Goal: Check status: Check status

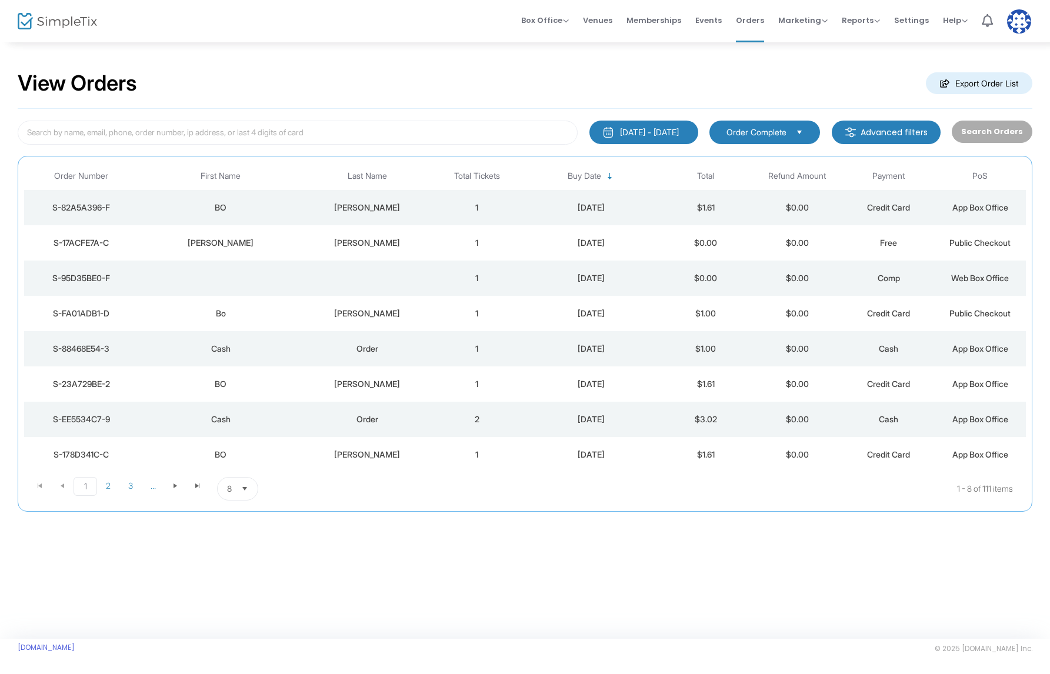
click at [381, 78] on div "View Orders Export Order List" at bounding box center [525, 84] width 1015 height 50
click at [352, 199] on td "[PERSON_NAME]" at bounding box center [367, 207] width 128 height 35
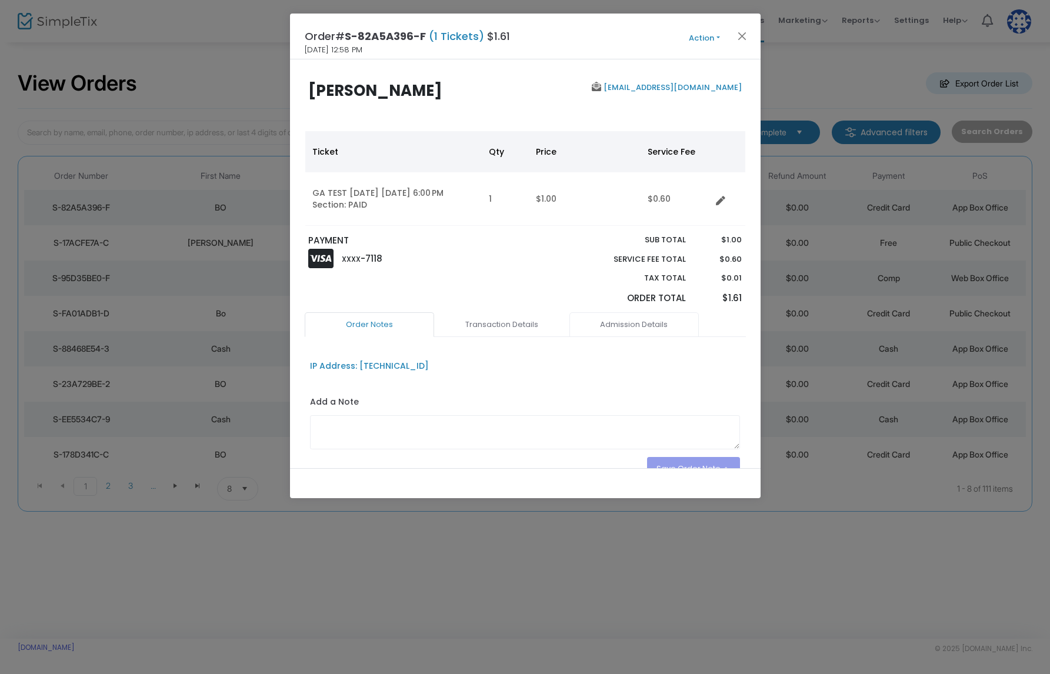
click at [630, 323] on link "Admission Details" at bounding box center [633, 324] width 129 height 25
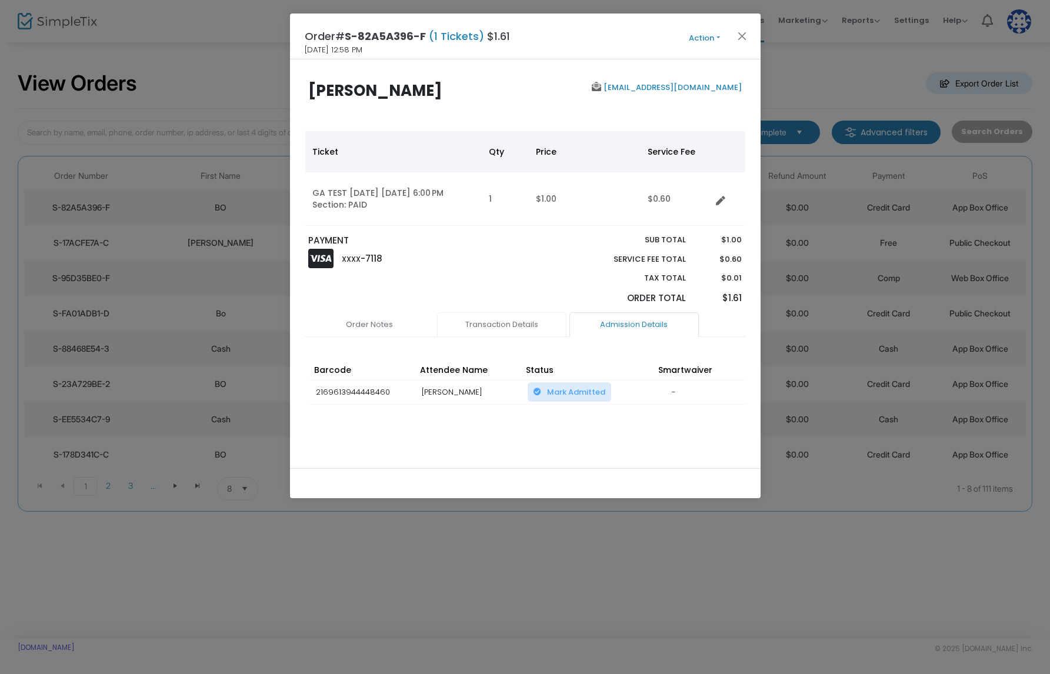
click at [520, 325] on link "Transaction Details" at bounding box center [501, 324] width 129 height 25
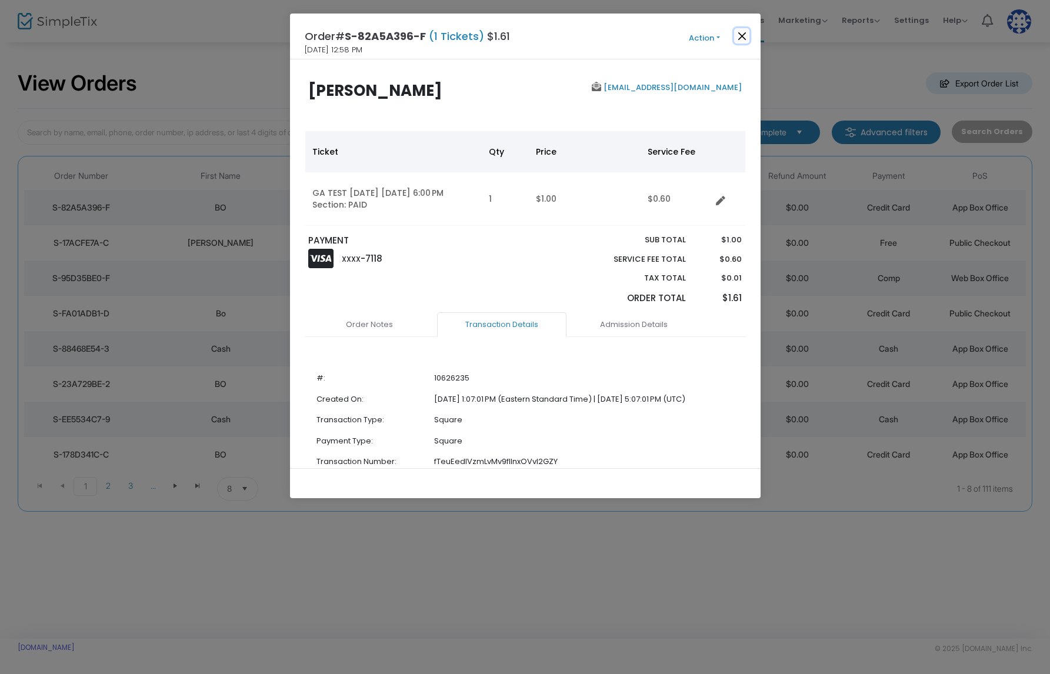
click at [743, 32] on button "Close" at bounding box center [741, 35] width 15 height 15
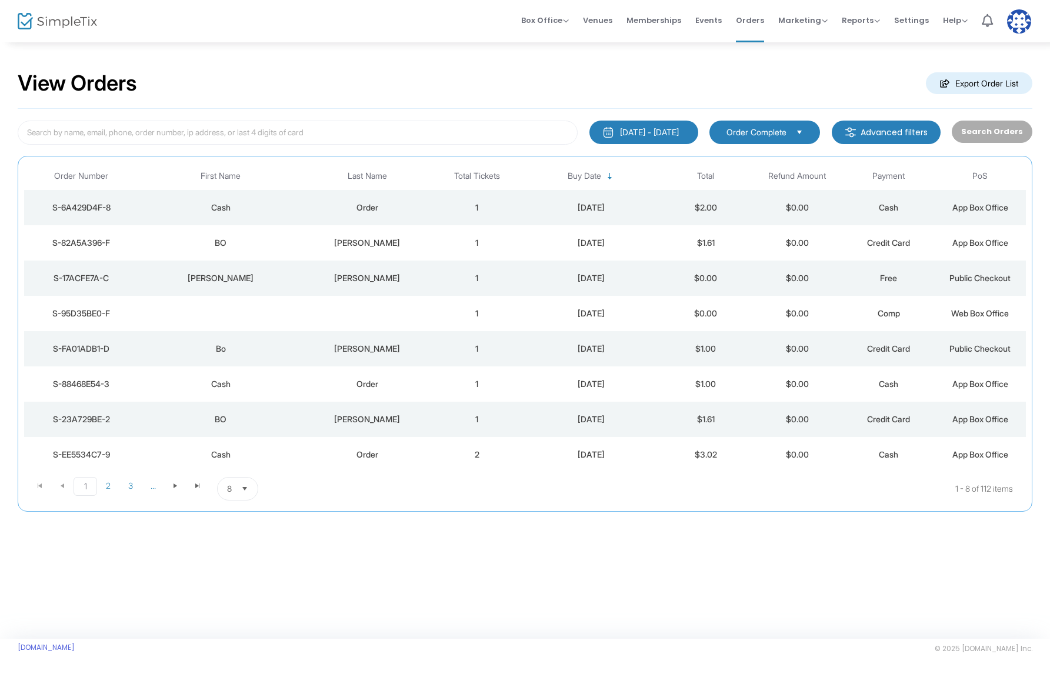
click at [433, 206] on td "1" at bounding box center [477, 207] width 92 height 35
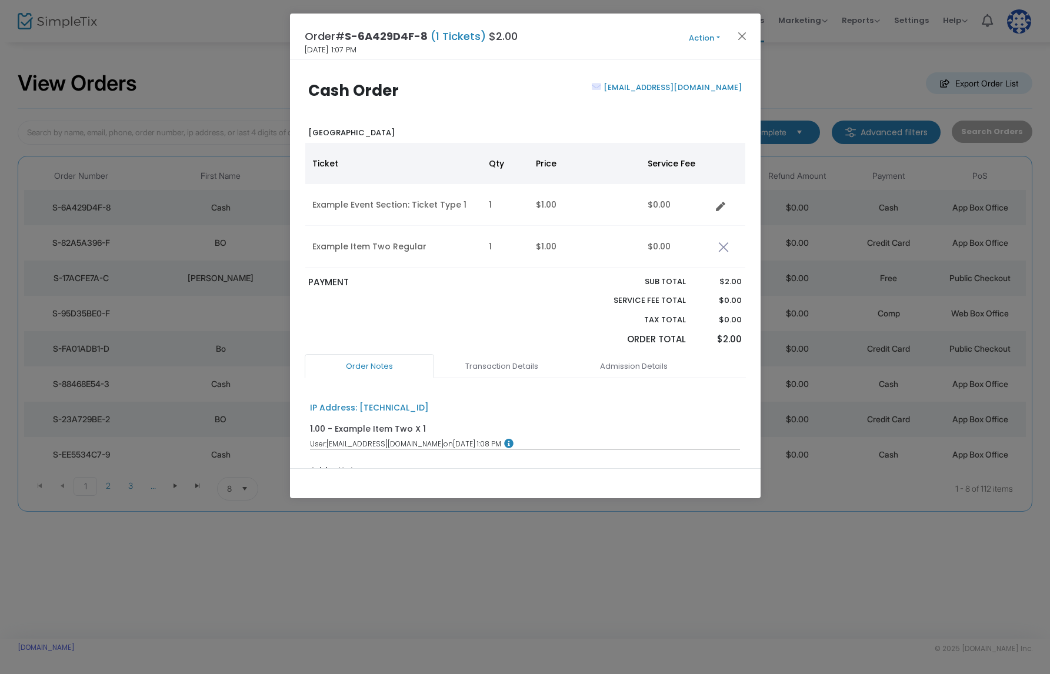
click at [705, 44] on button "Action" at bounding box center [704, 38] width 71 height 13
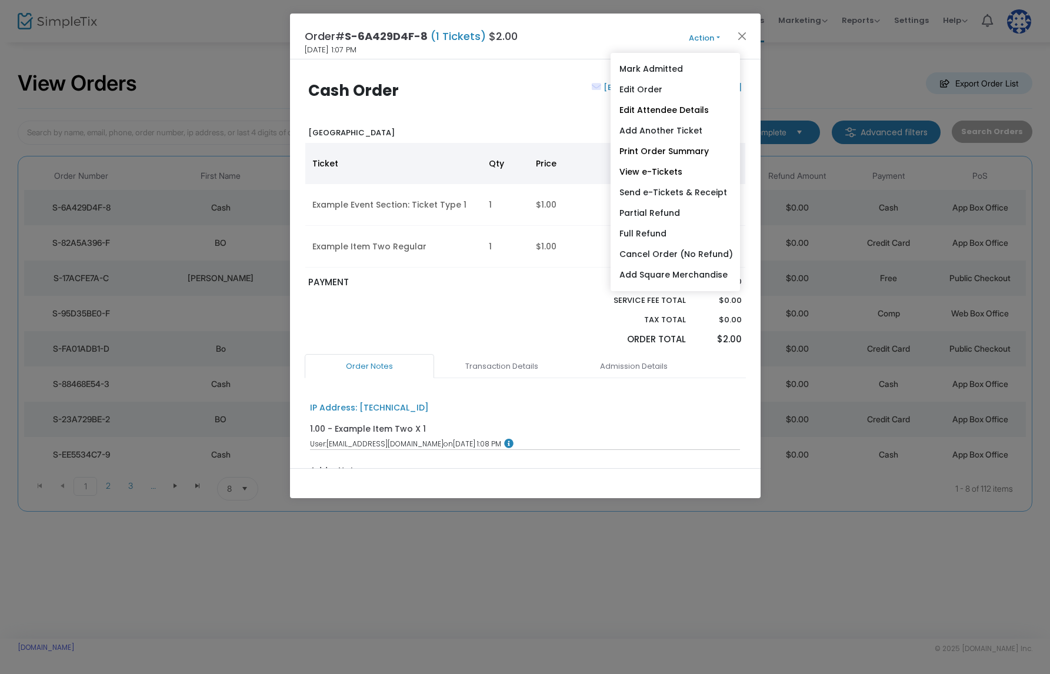
click at [705, 36] on button "Action" at bounding box center [704, 38] width 71 height 13
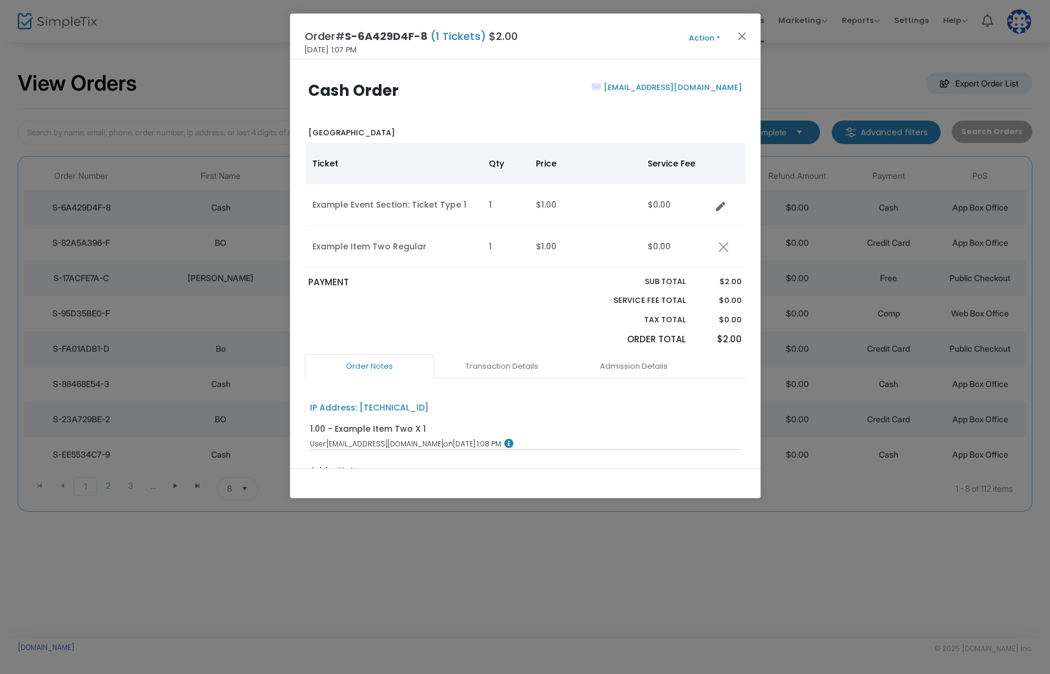
click at [705, 36] on button "Action" at bounding box center [704, 38] width 71 height 13
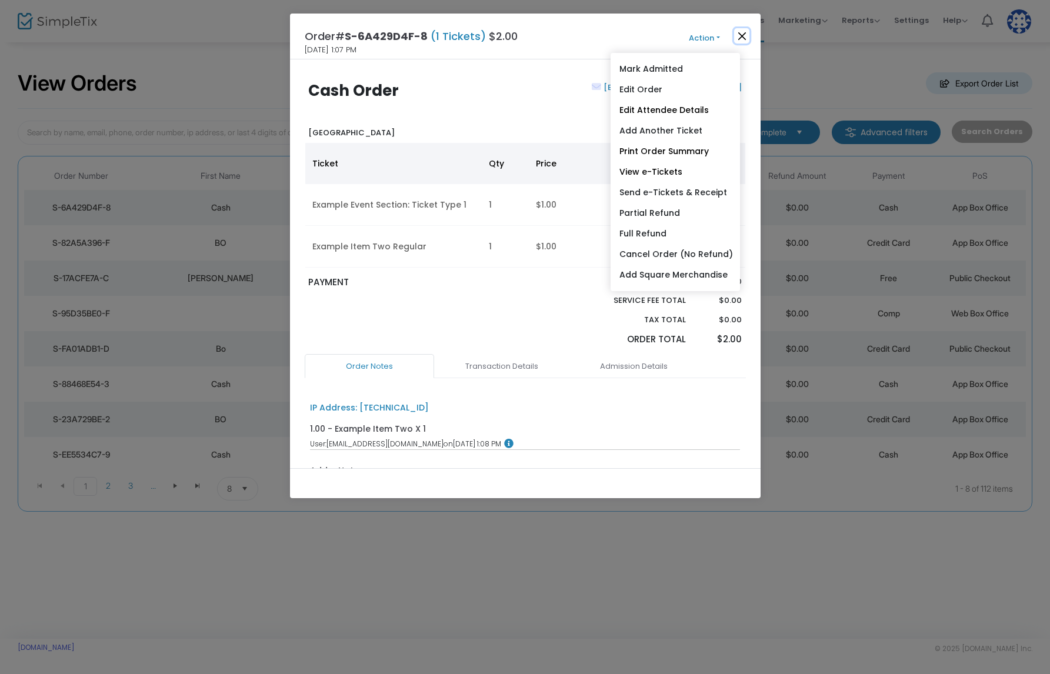
click at [746, 35] on button "Close" at bounding box center [741, 35] width 15 height 15
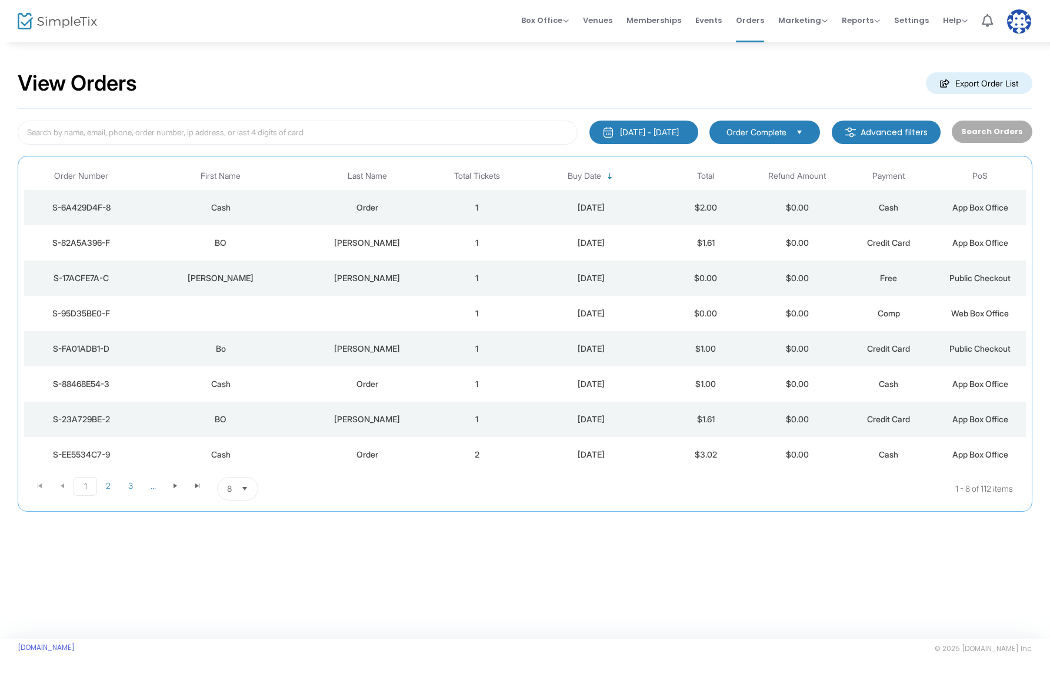
click at [471, 245] on td "1" at bounding box center [477, 242] width 92 height 35
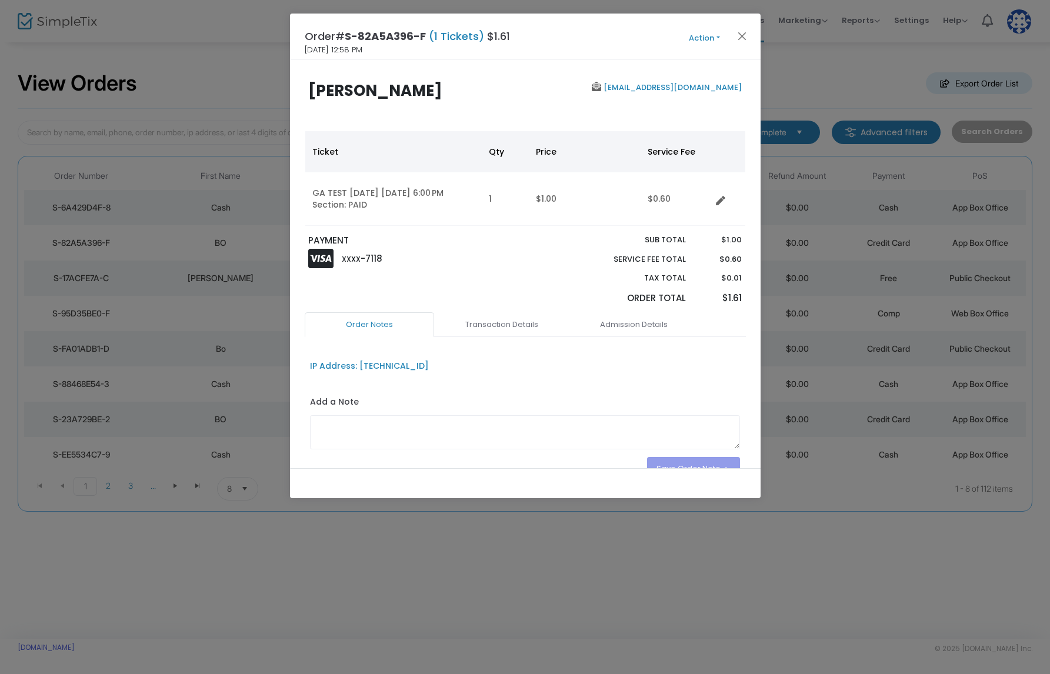
click at [714, 38] on button "Action" at bounding box center [704, 38] width 71 height 13
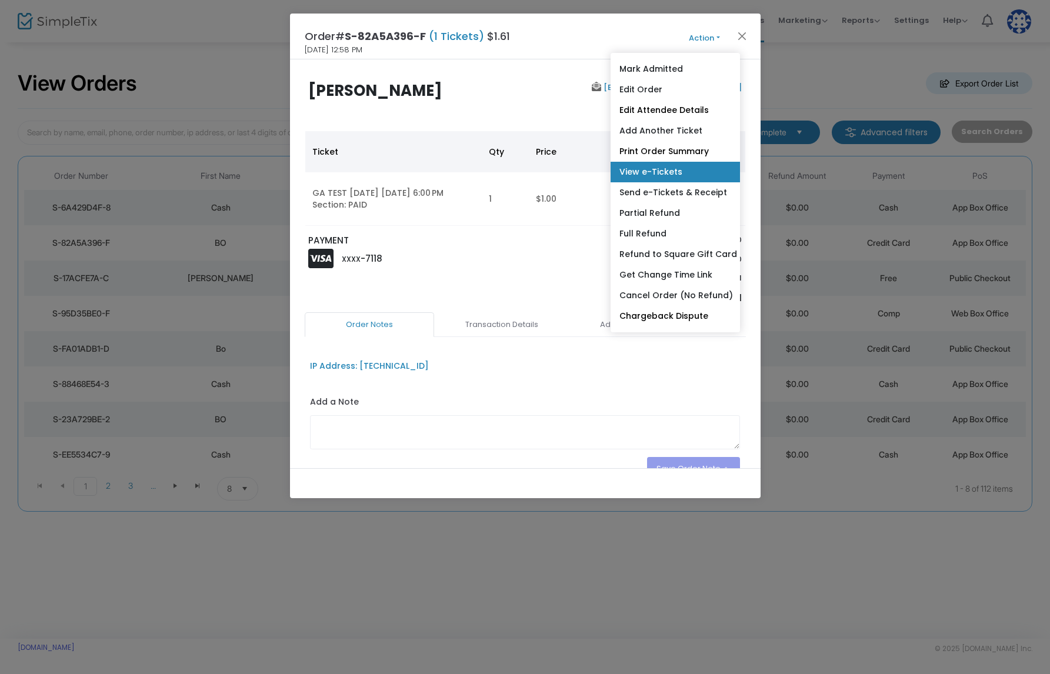
click at [672, 172] on link "View e-Tickets" at bounding box center [675, 172] width 129 height 21
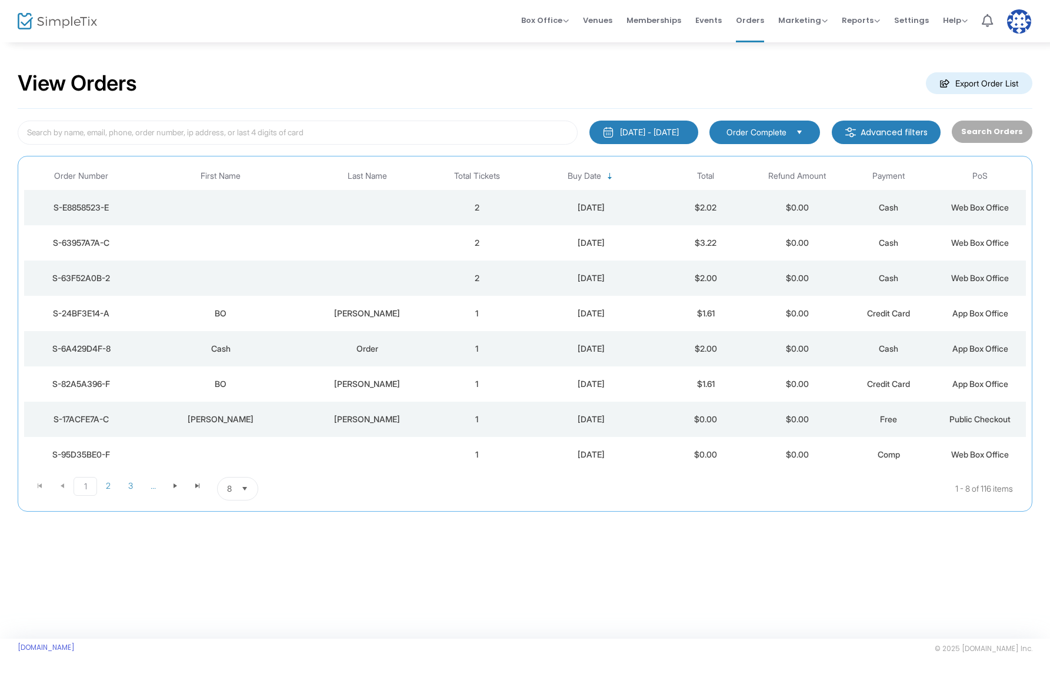
click at [399, 211] on td "Data table" at bounding box center [367, 207] width 128 height 35
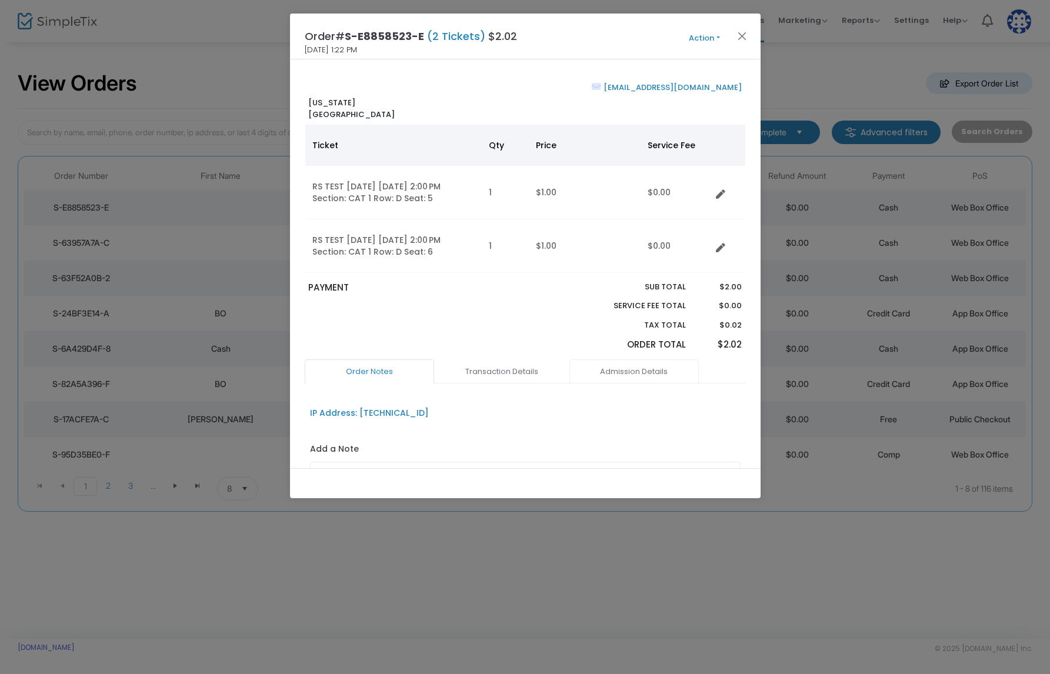
click at [611, 371] on link "Admission Details" at bounding box center [633, 371] width 129 height 25
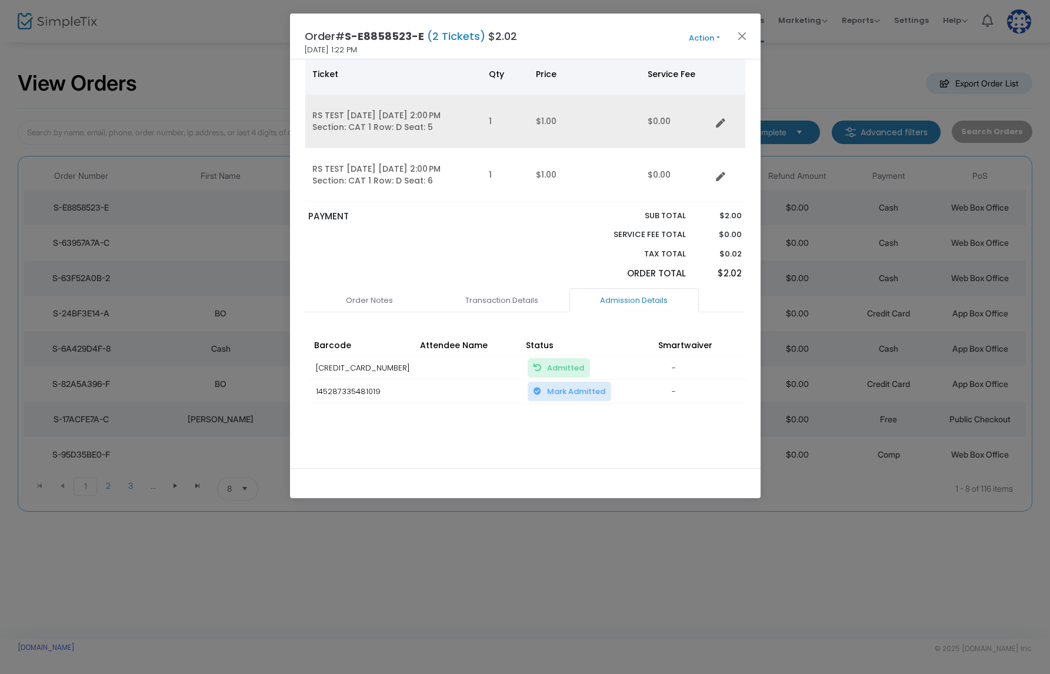
scroll to position [73, 0]
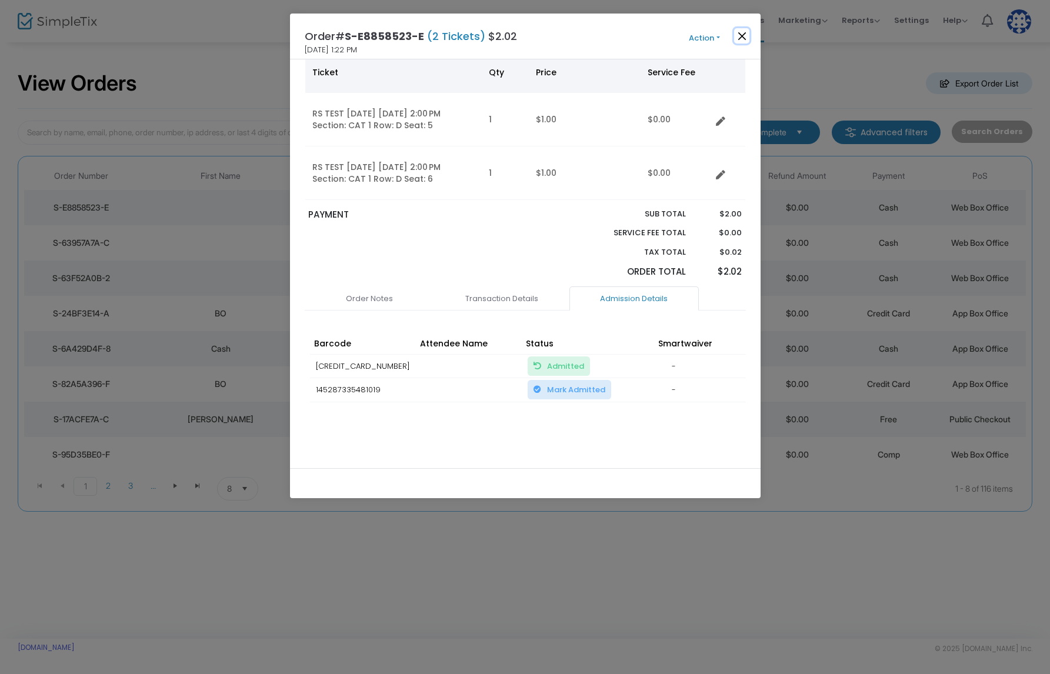
click at [746, 31] on button "Close" at bounding box center [741, 35] width 15 height 15
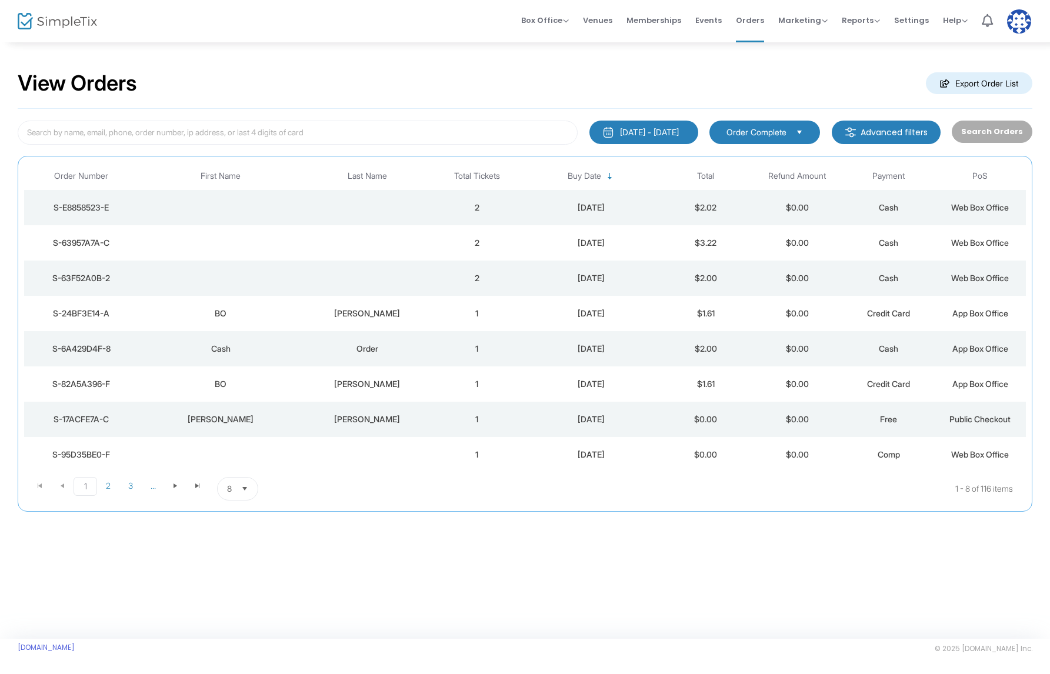
click at [364, 283] on td "Data table" at bounding box center [367, 278] width 128 height 35
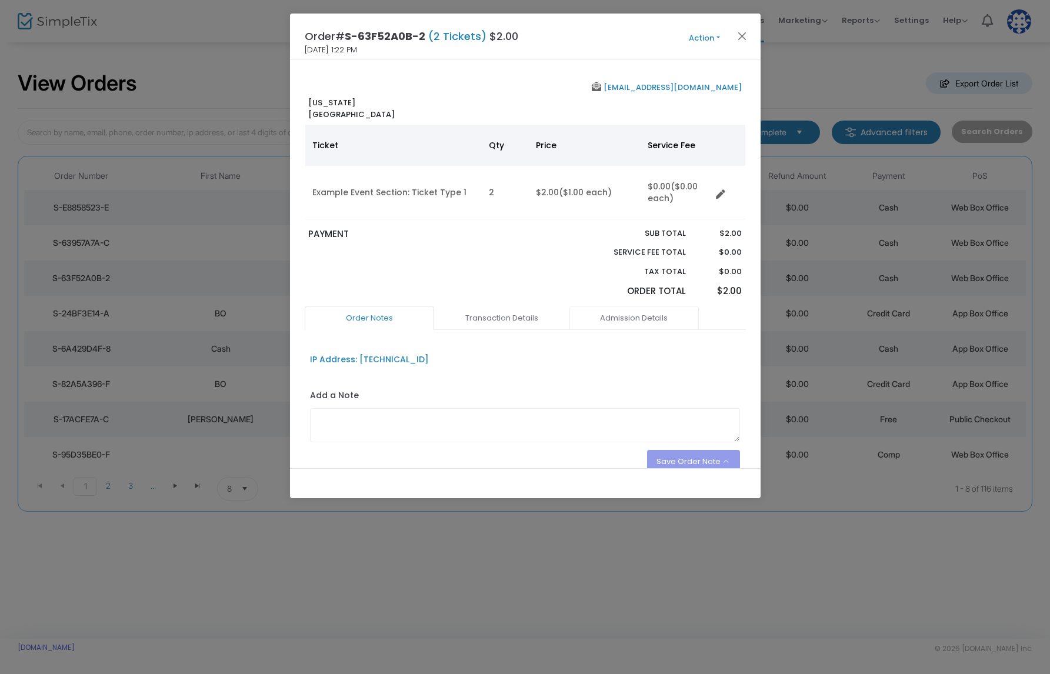
click at [608, 319] on link "Admission Details" at bounding box center [633, 318] width 129 height 25
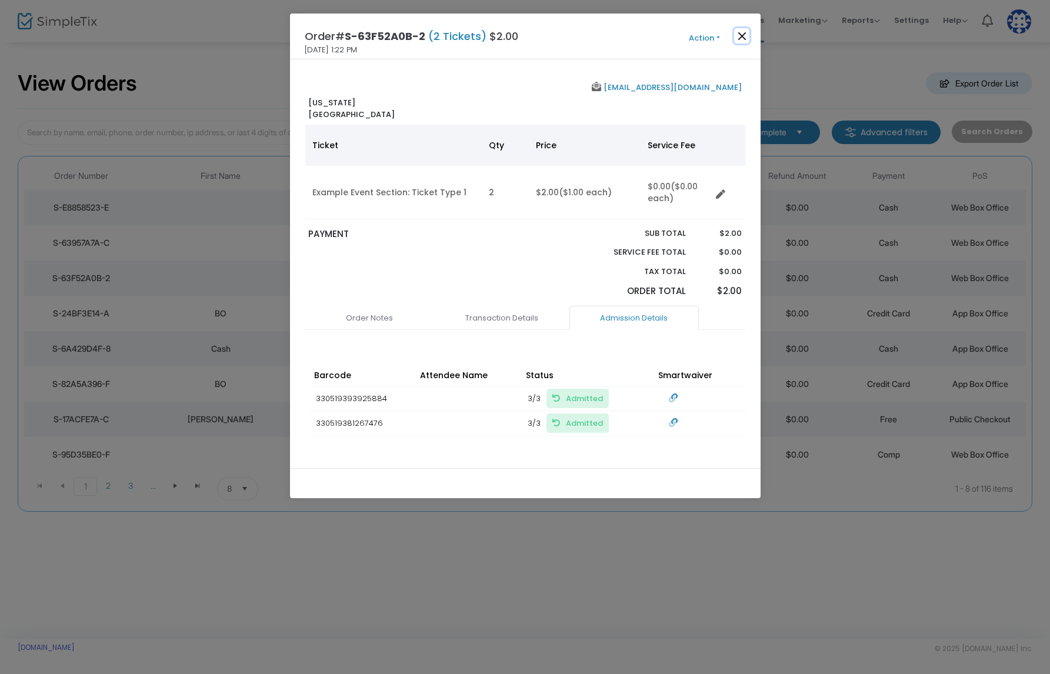
click at [747, 34] on button "Close" at bounding box center [741, 35] width 15 height 15
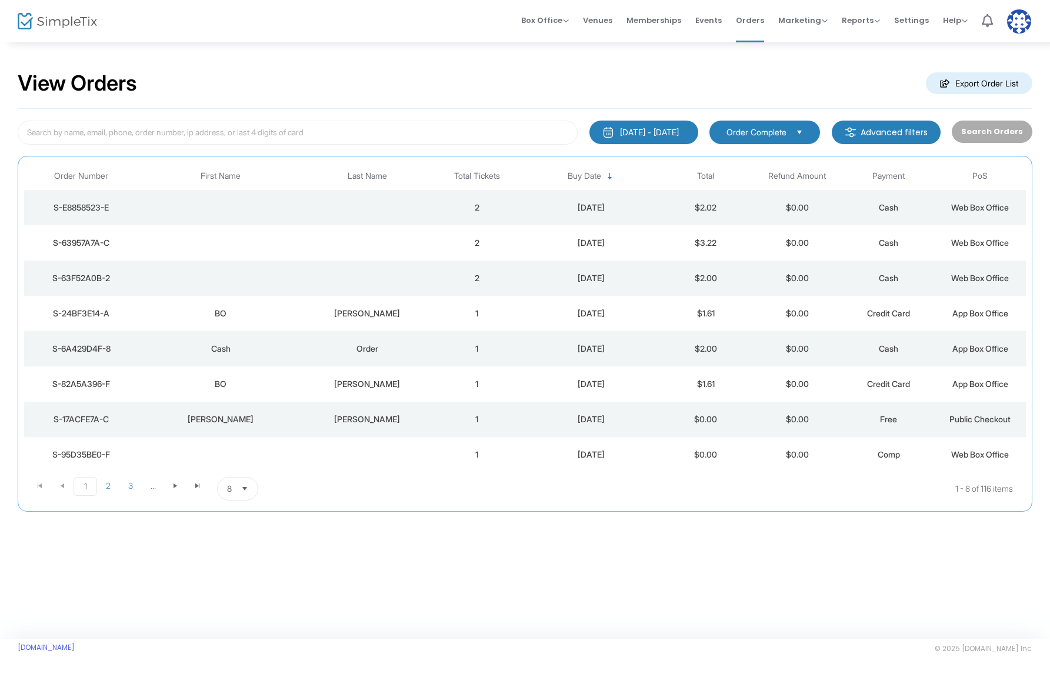
click at [398, 245] on td "Data table" at bounding box center [367, 242] width 128 height 35
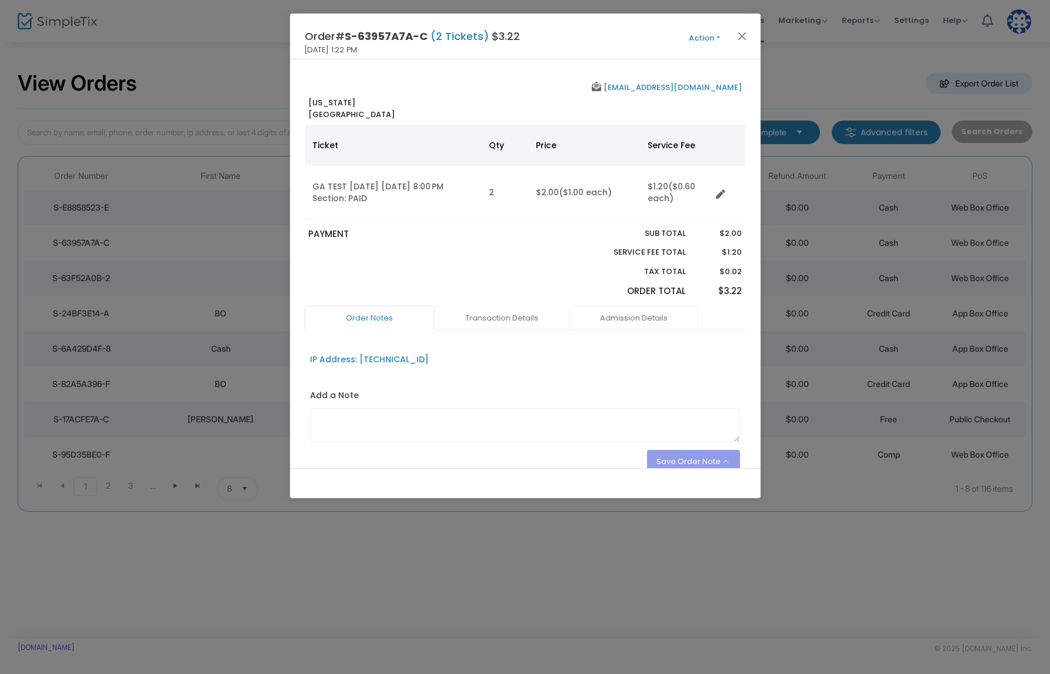
click at [632, 319] on link "Admission Details" at bounding box center [633, 318] width 129 height 25
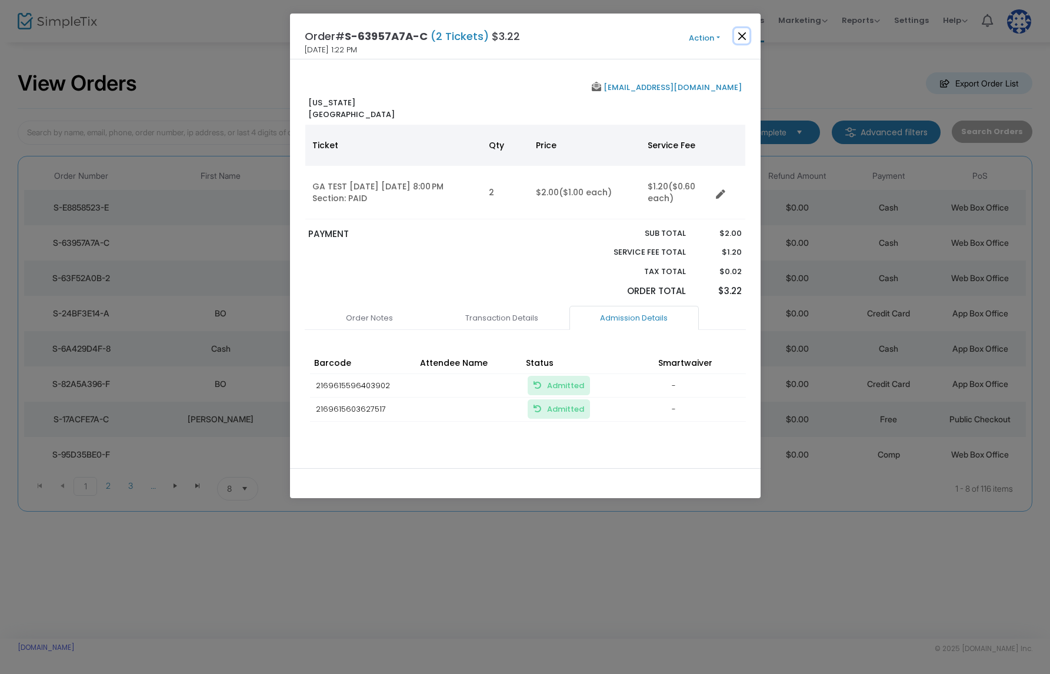
click at [740, 37] on button "Close" at bounding box center [741, 35] width 15 height 15
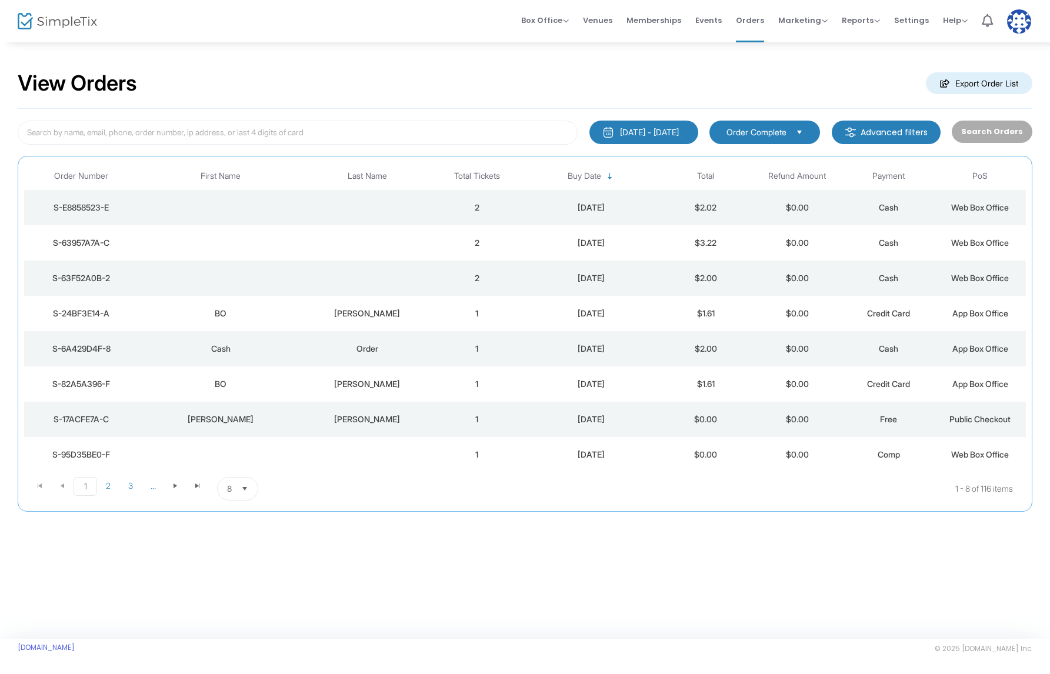
click at [342, 204] on td "Data table" at bounding box center [367, 207] width 128 height 35
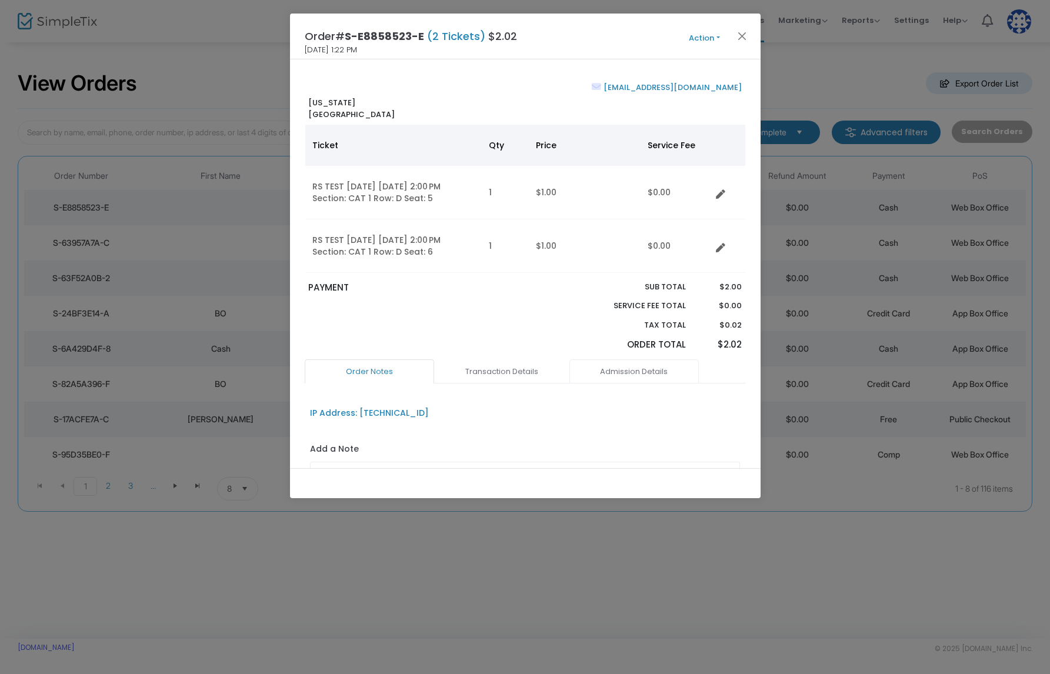
click at [628, 362] on link "Admission Details" at bounding box center [633, 371] width 129 height 25
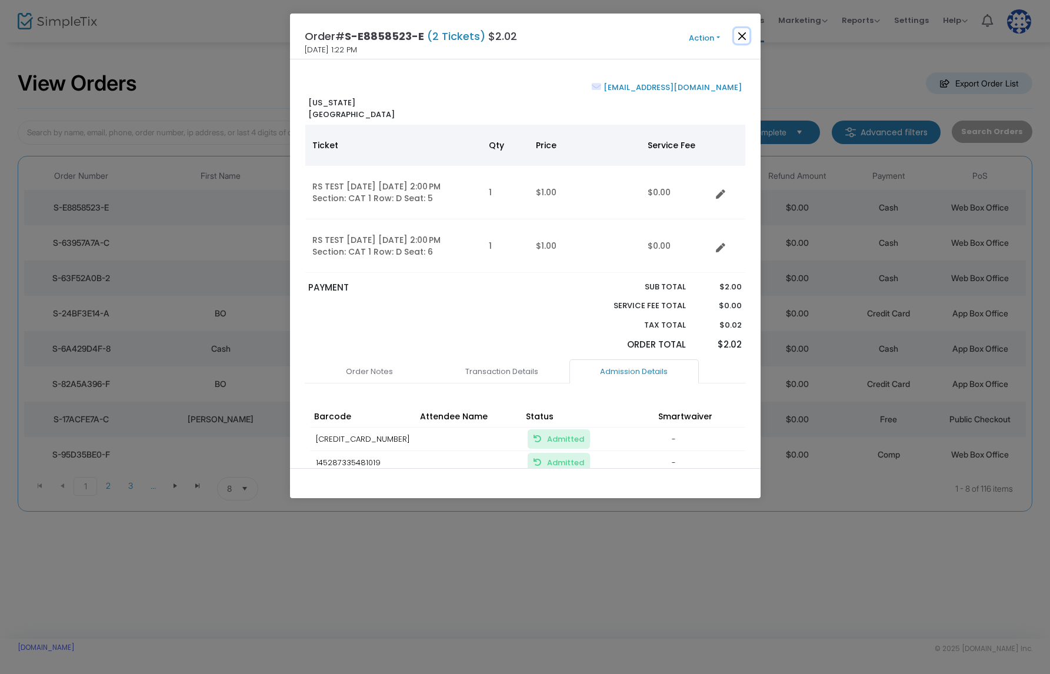
click at [741, 38] on button "Close" at bounding box center [741, 35] width 15 height 15
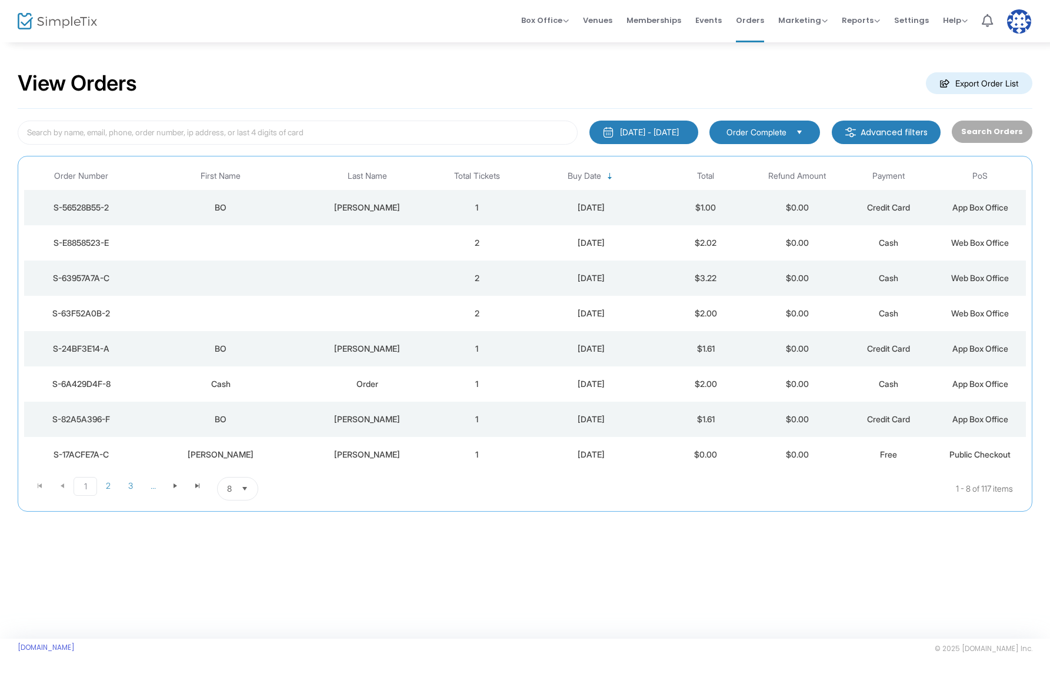
click at [399, 207] on div "[PERSON_NAME]" at bounding box center [367, 208] width 122 height 12
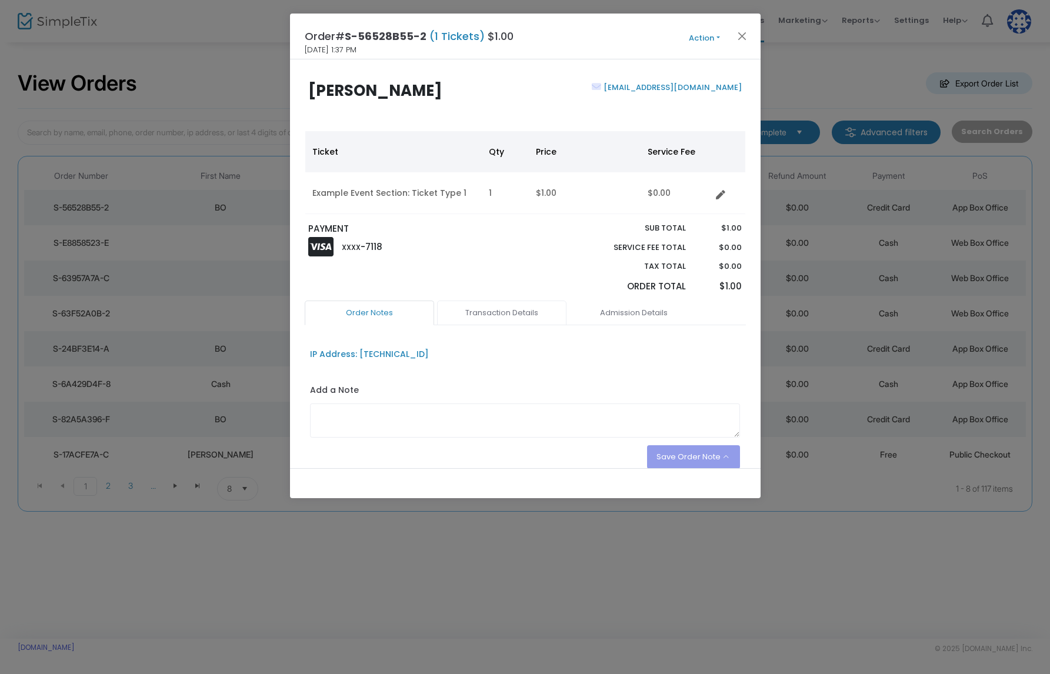
click at [463, 309] on link "Transaction Details" at bounding box center [501, 313] width 129 height 25
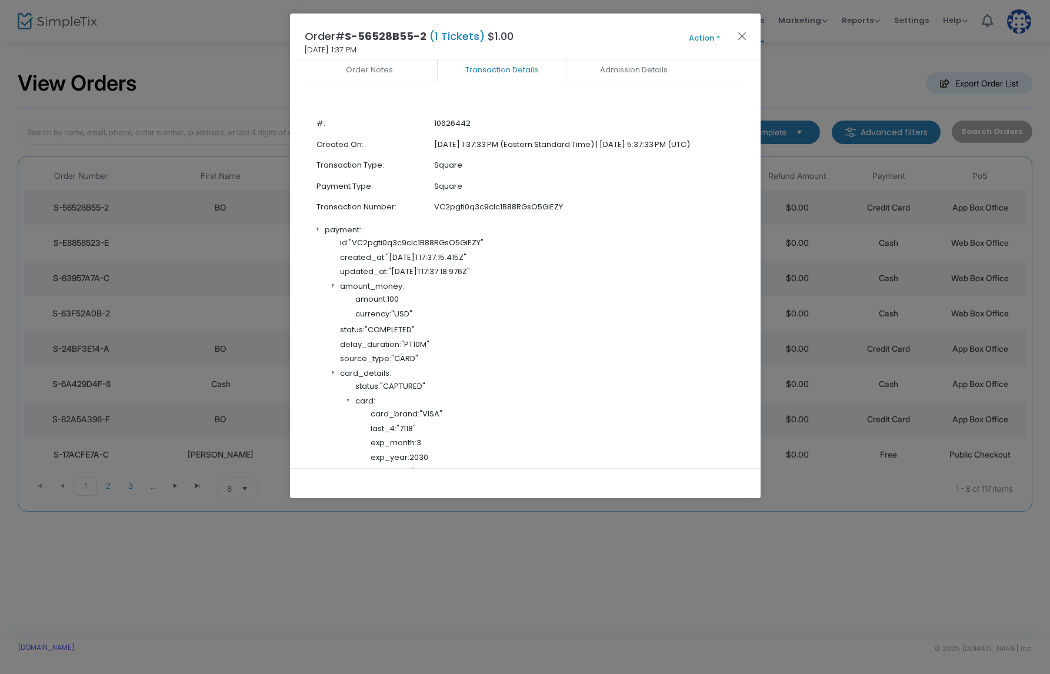
scroll to position [108, 0]
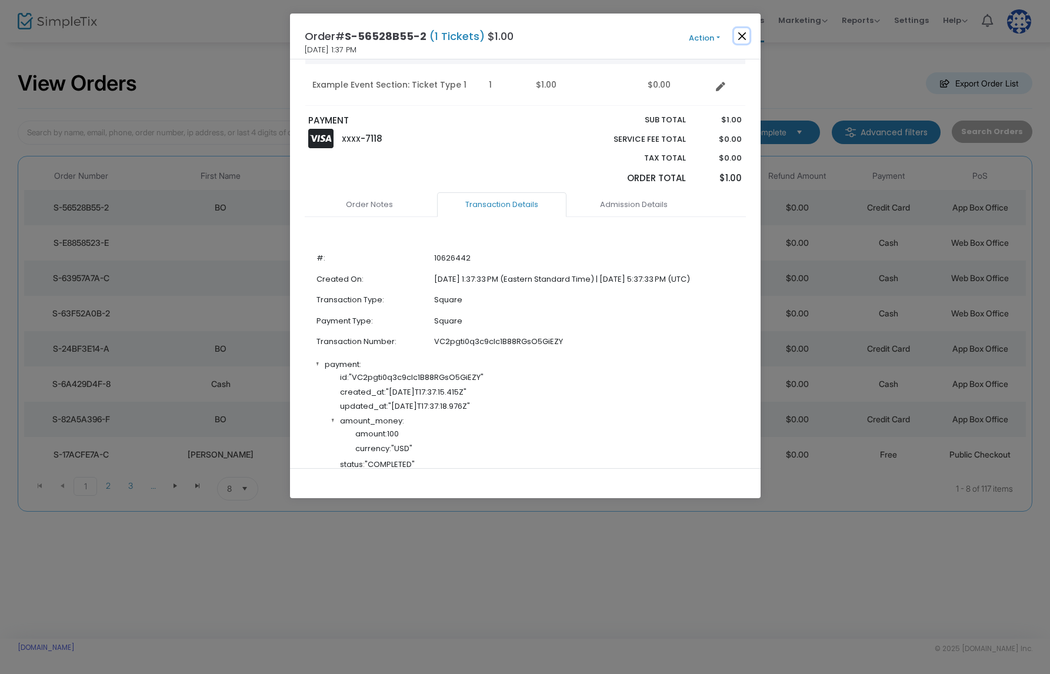
click at [744, 35] on button "Close" at bounding box center [741, 35] width 15 height 15
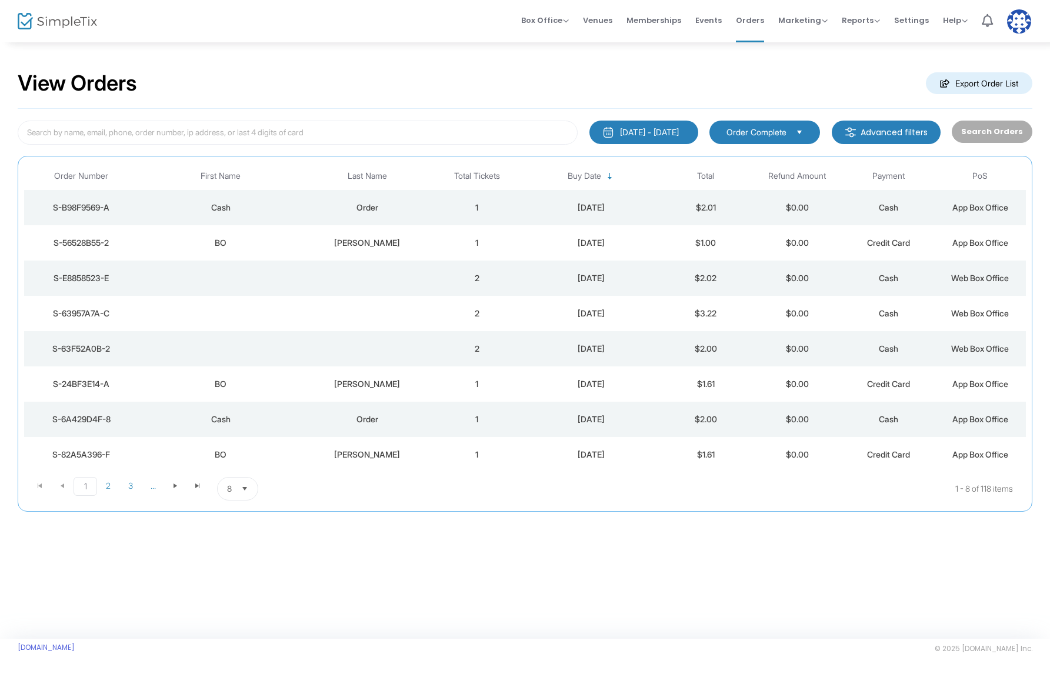
click at [393, 241] on div "[PERSON_NAME]" at bounding box center [367, 243] width 122 height 12
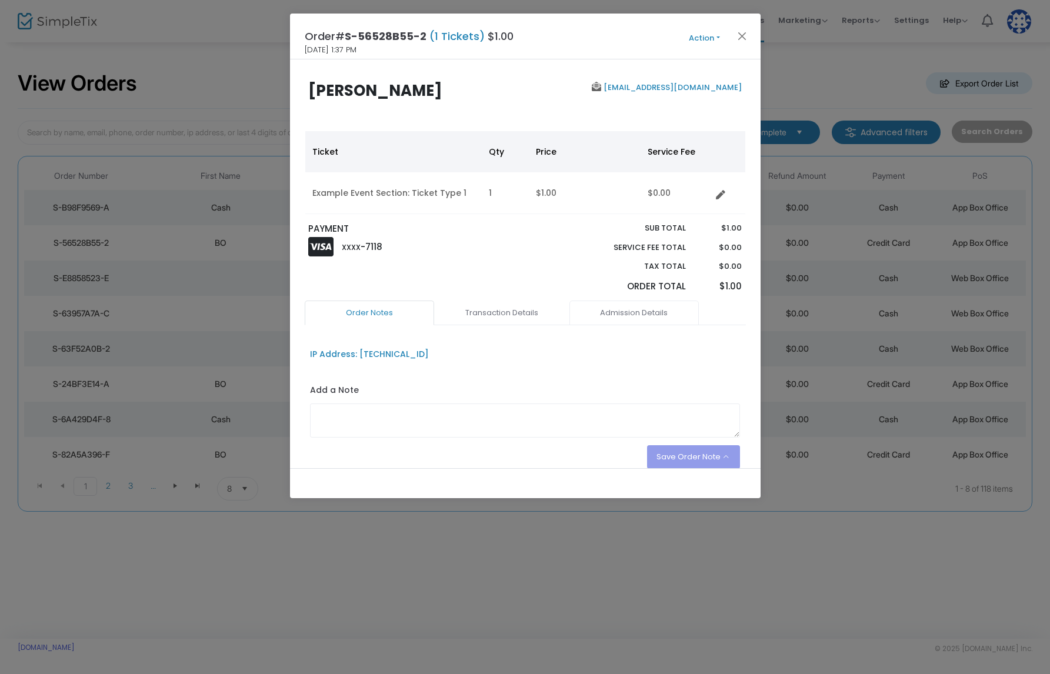
click at [630, 315] on link "Admission Details" at bounding box center [633, 313] width 129 height 25
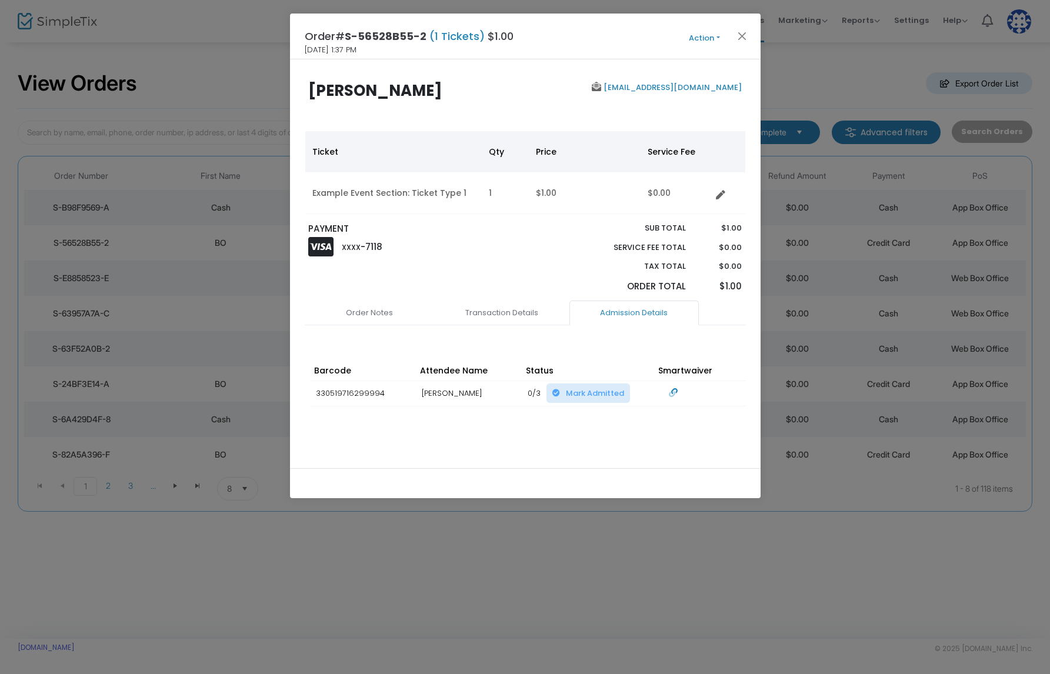
click at [707, 35] on button "Action" at bounding box center [704, 38] width 71 height 13
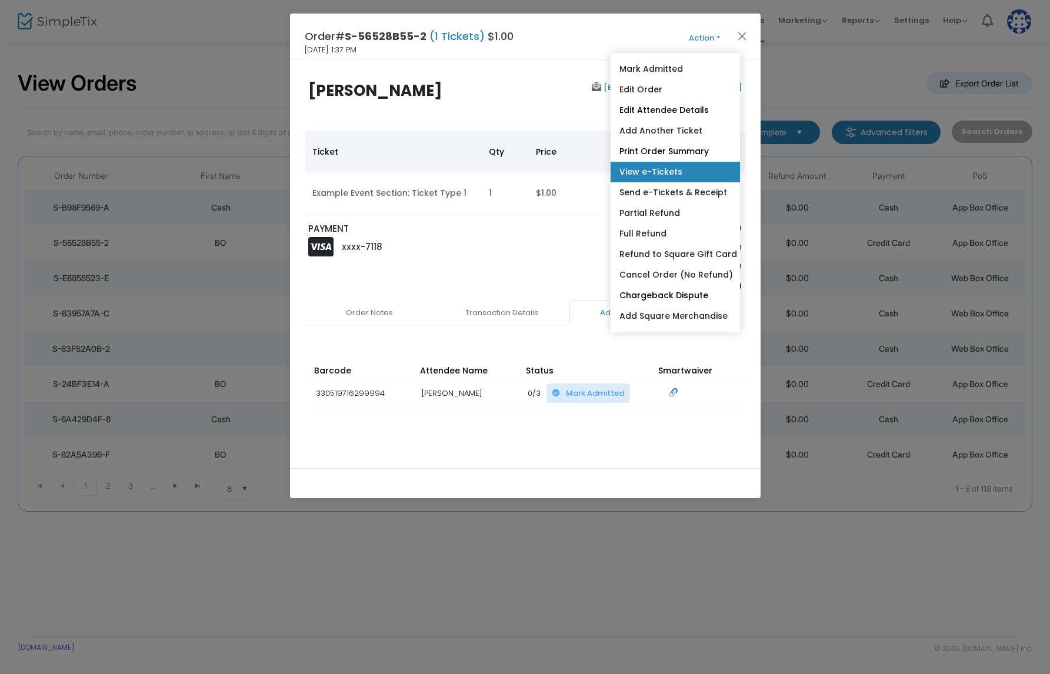
click at [672, 167] on link "View e-Tickets" at bounding box center [675, 172] width 129 height 21
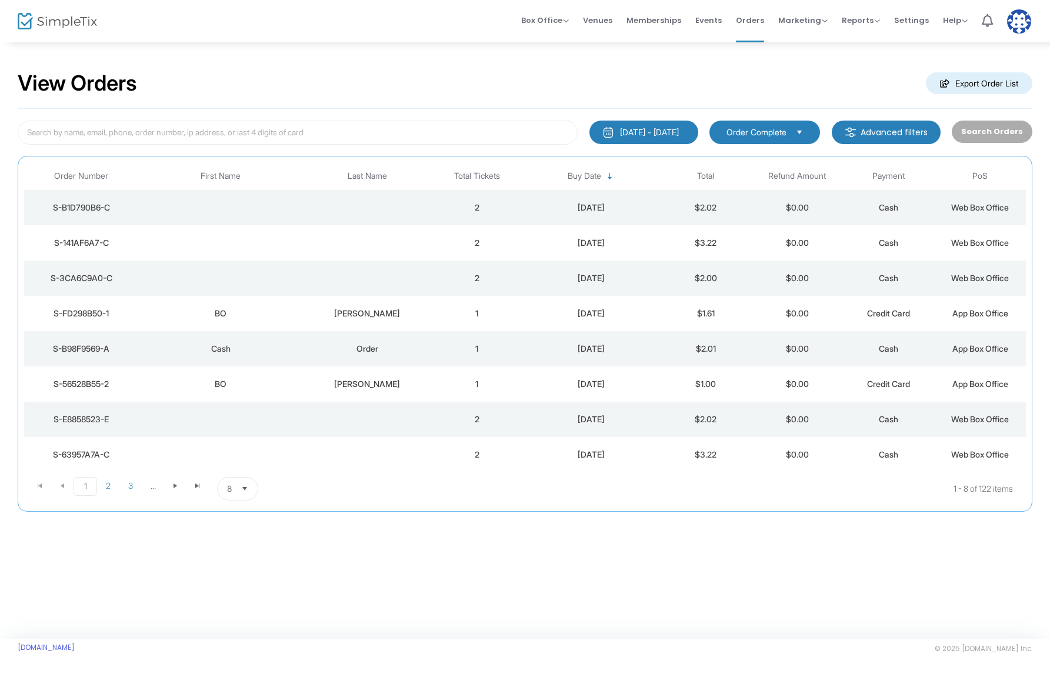
click at [278, 278] on td "Data table" at bounding box center [220, 278] width 165 height 35
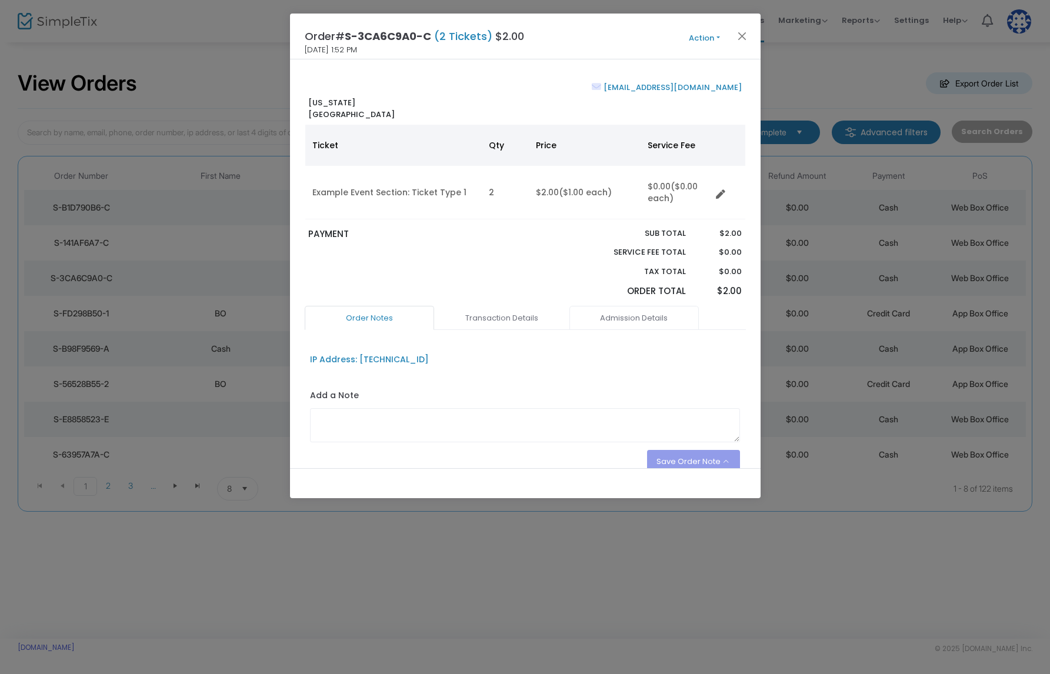
click at [616, 321] on link "Admission Details" at bounding box center [633, 318] width 129 height 25
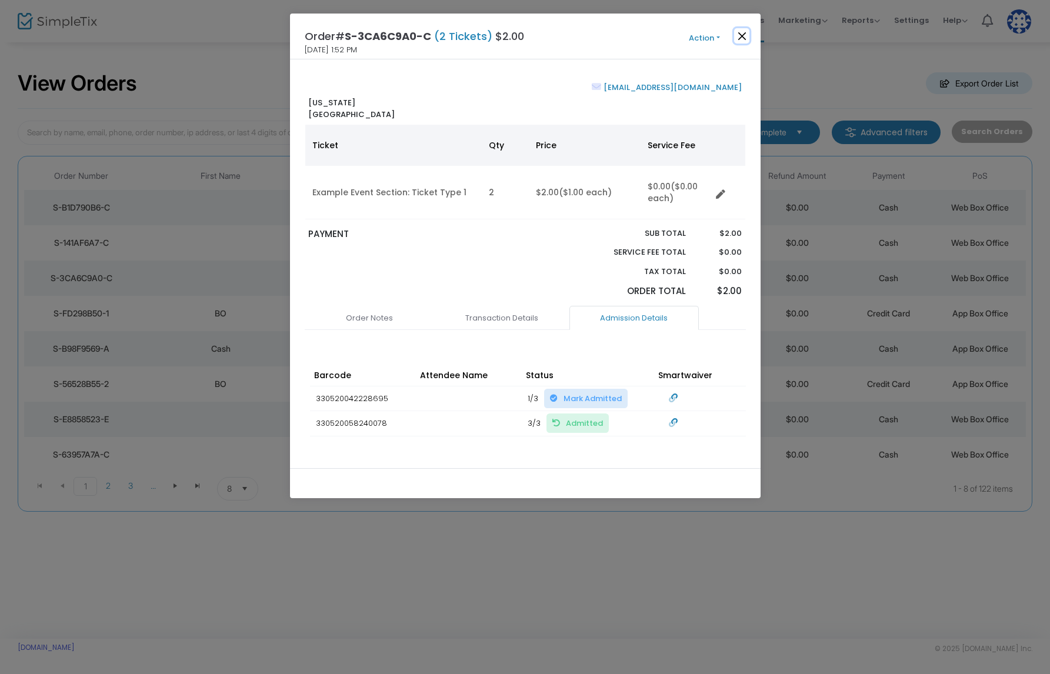
click at [738, 29] on button "Close" at bounding box center [741, 35] width 15 height 15
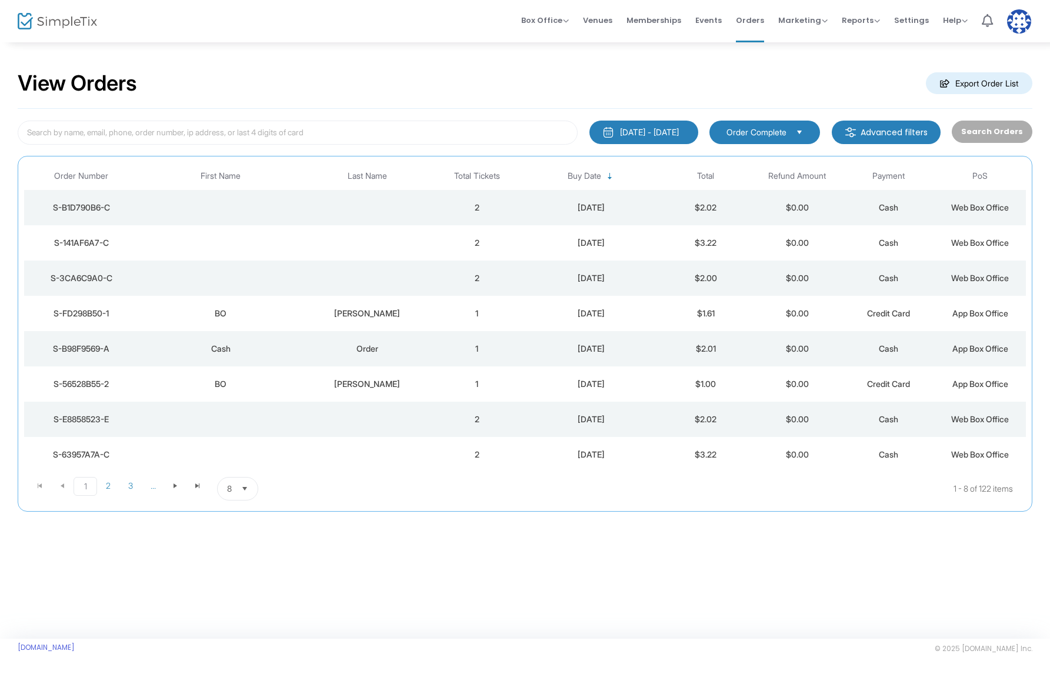
click at [468, 244] on td "2" at bounding box center [477, 242] width 92 height 35
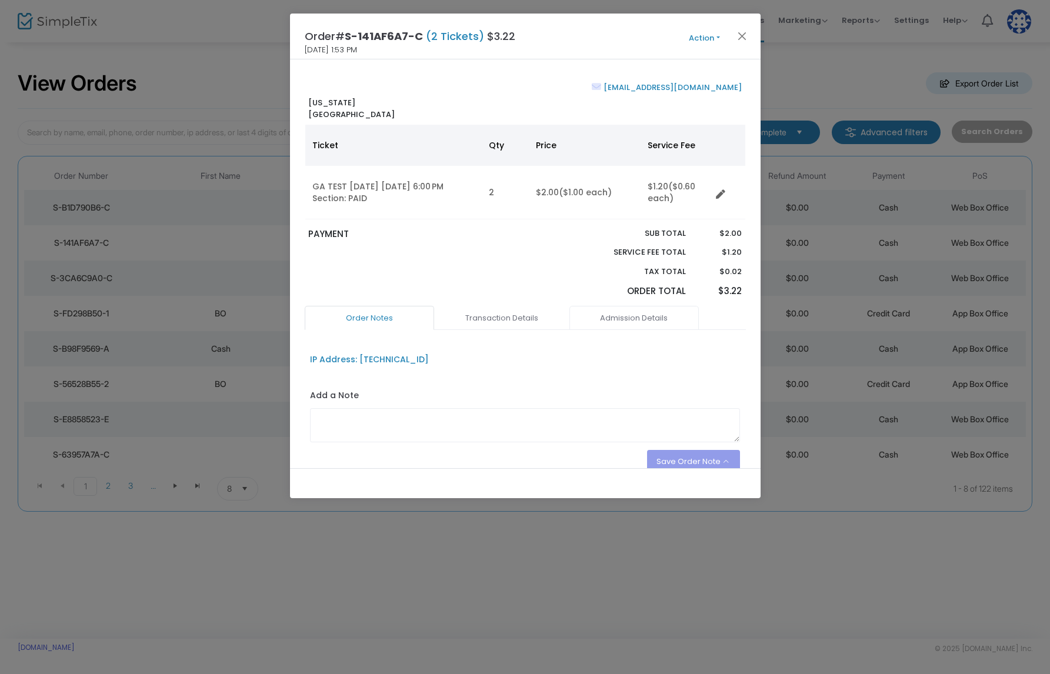
click at [663, 316] on link "Admission Details" at bounding box center [633, 318] width 129 height 25
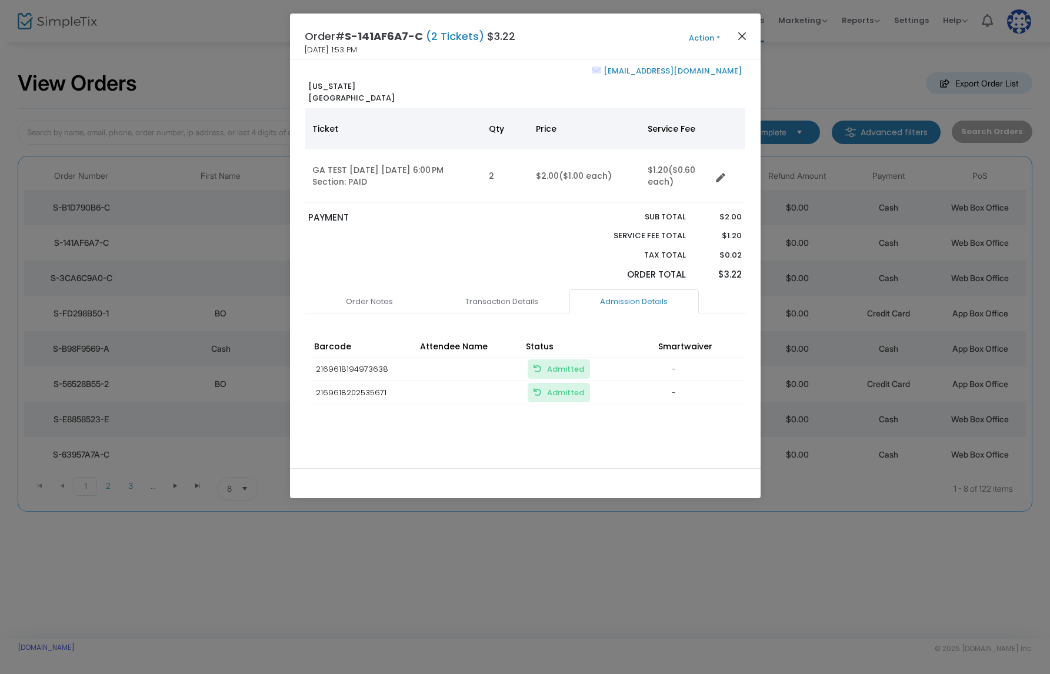
scroll to position [34, 0]
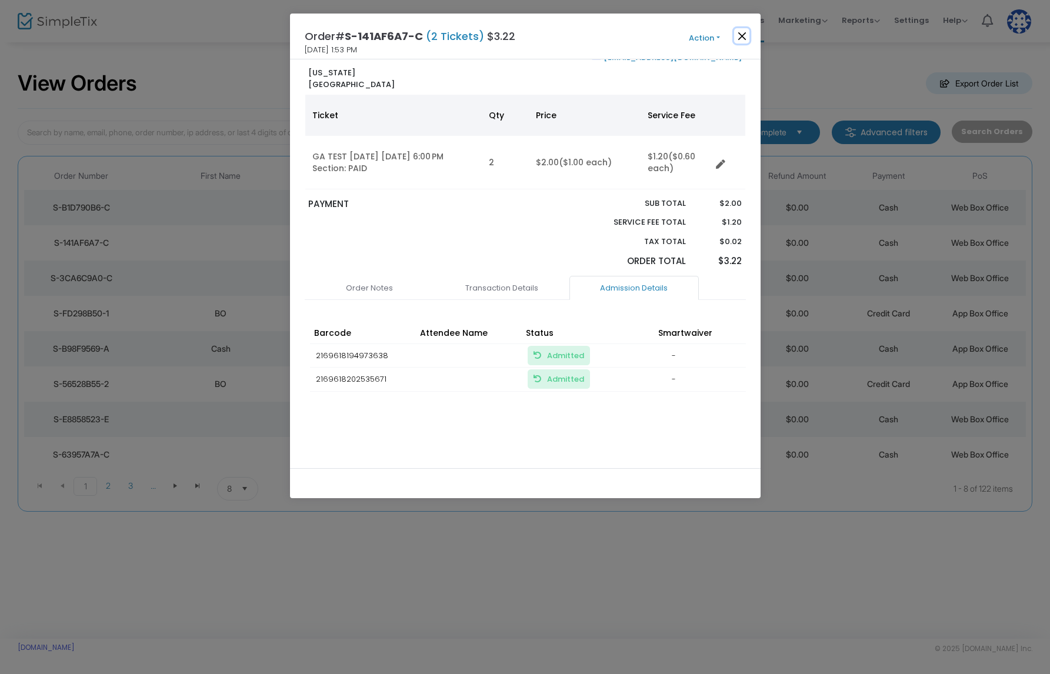
click at [743, 39] on button "Close" at bounding box center [741, 35] width 15 height 15
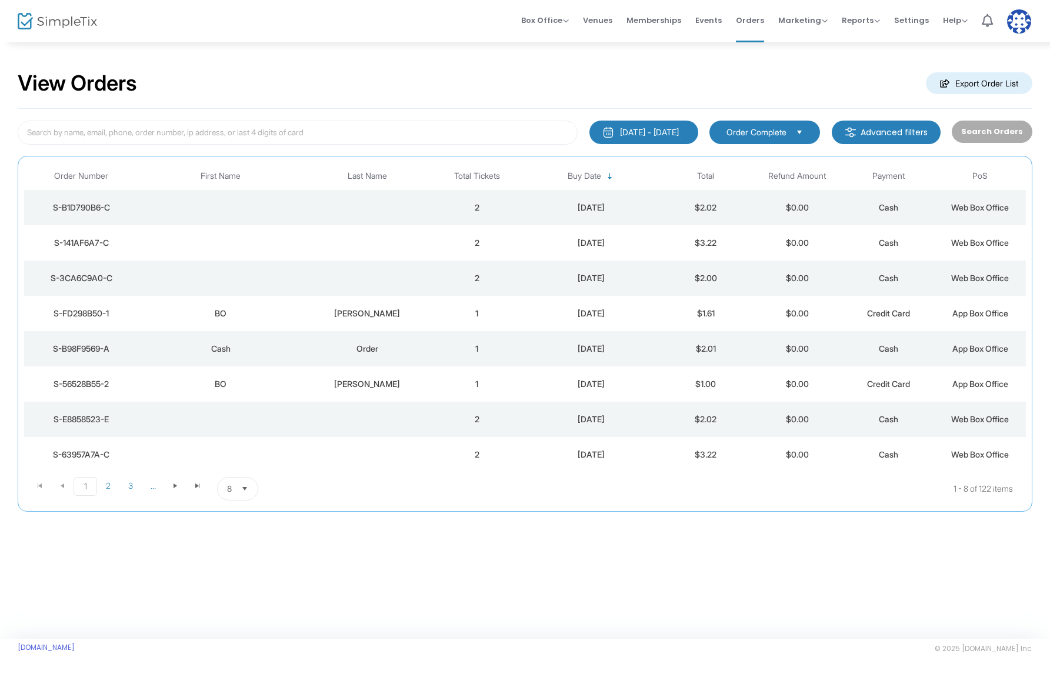
click at [466, 200] on td "2" at bounding box center [477, 207] width 92 height 35
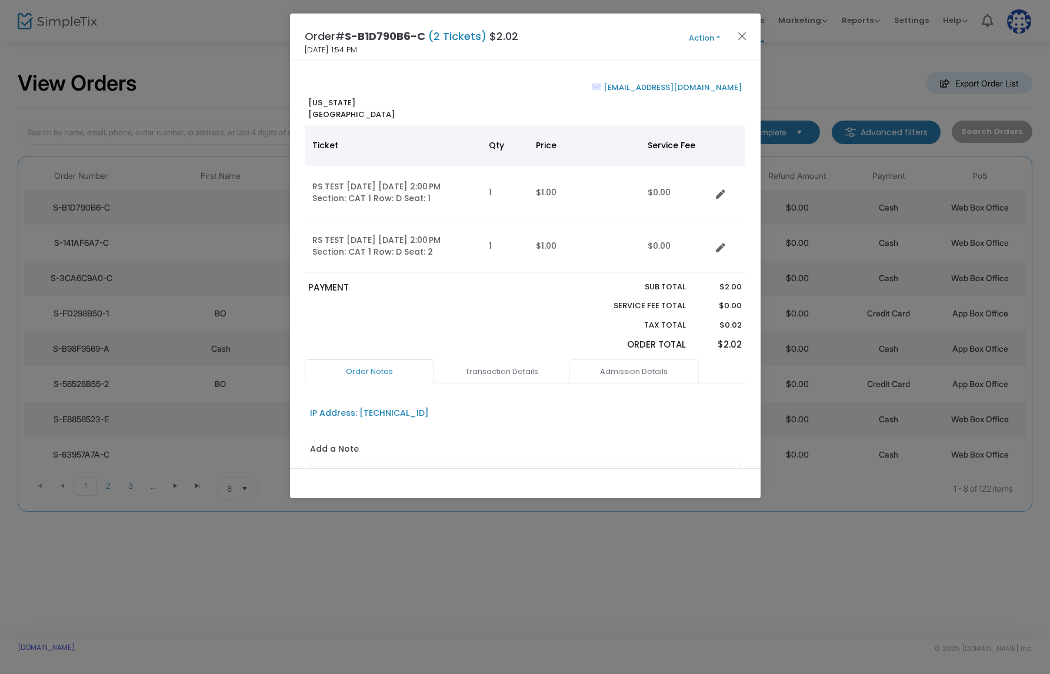
click at [639, 372] on link "Admission Details" at bounding box center [633, 371] width 129 height 25
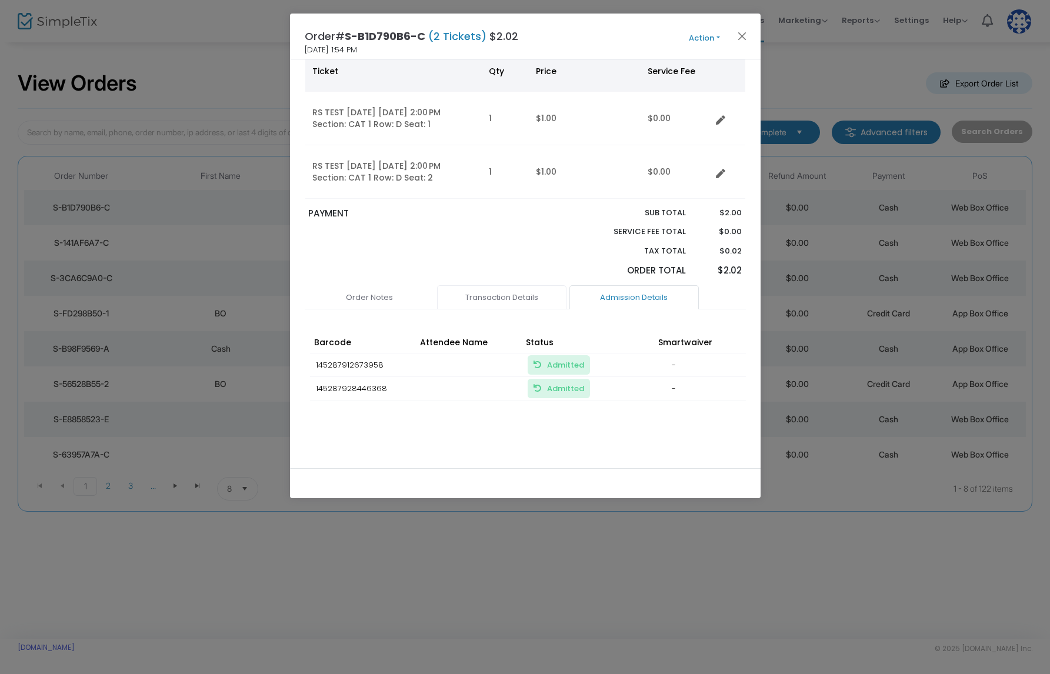
scroll to position [88, 0]
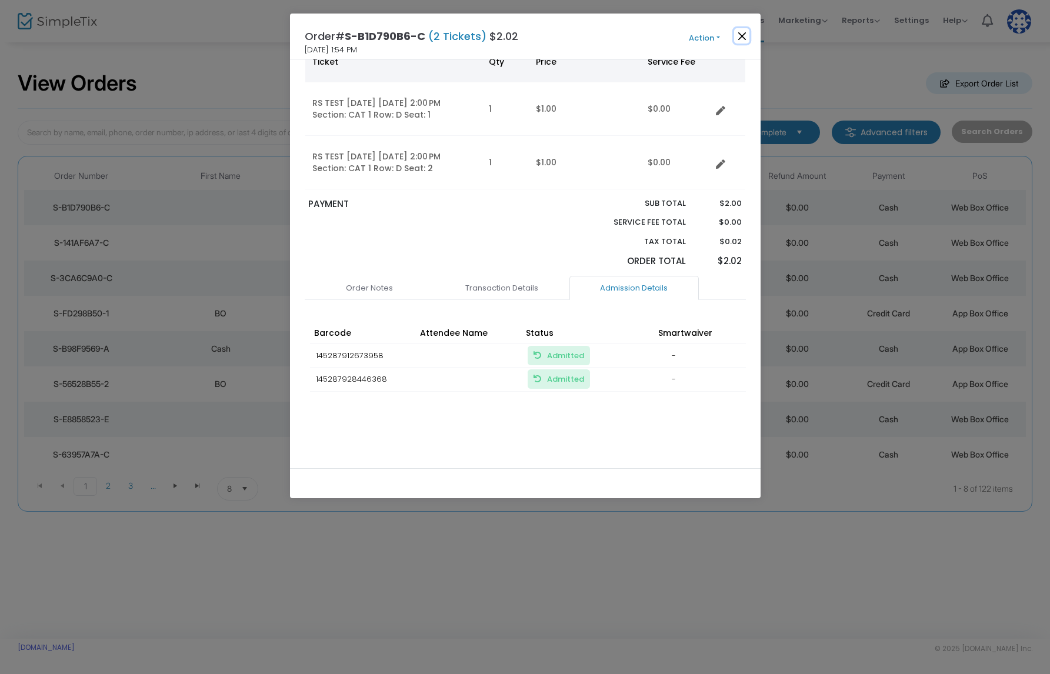
click at [743, 34] on button "Close" at bounding box center [741, 35] width 15 height 15
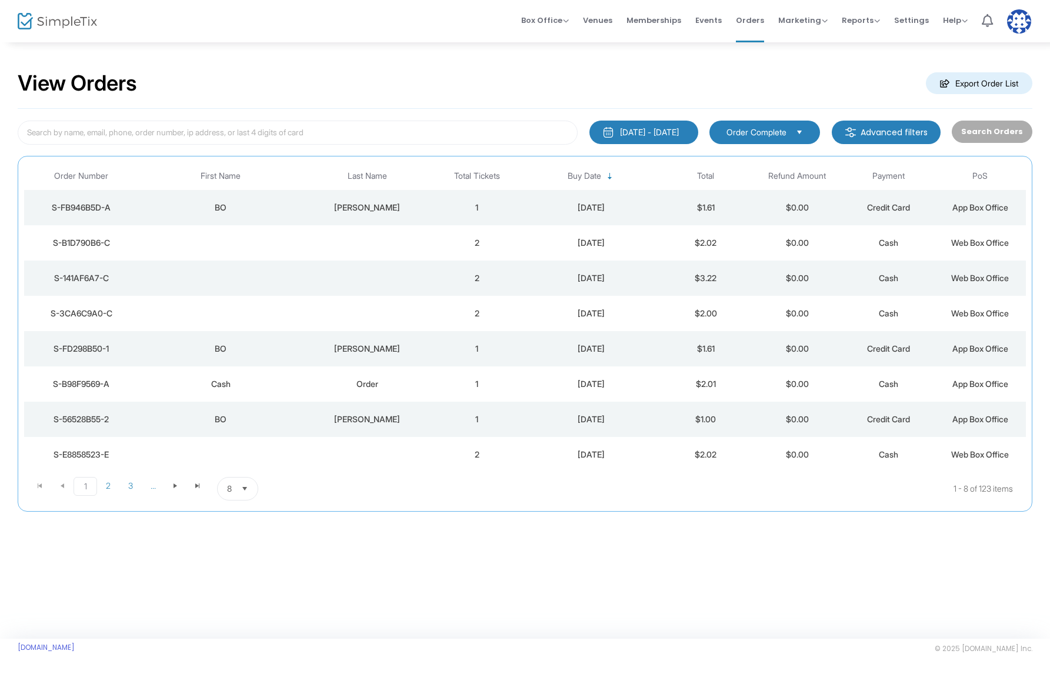
click at [446, 206] on td "1" at bounding box center [477, 207] width 92 height 35
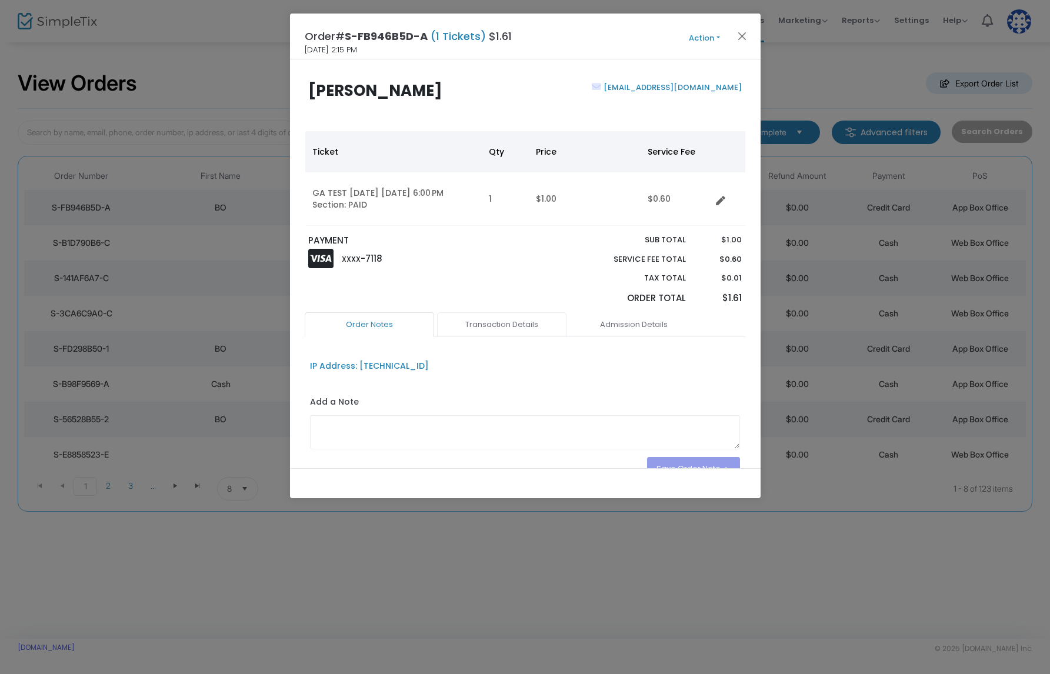
click at [513, 325] on link "Transaction Details" at bounding box center [501, 324] width 129 height 25
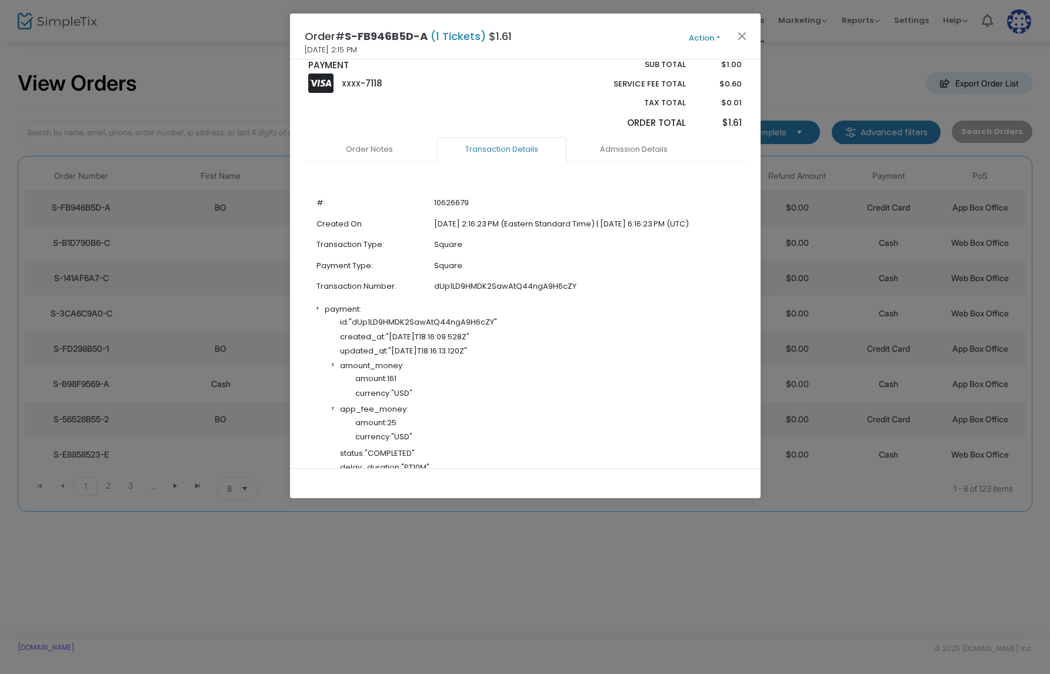
scroll to position [207, 0]
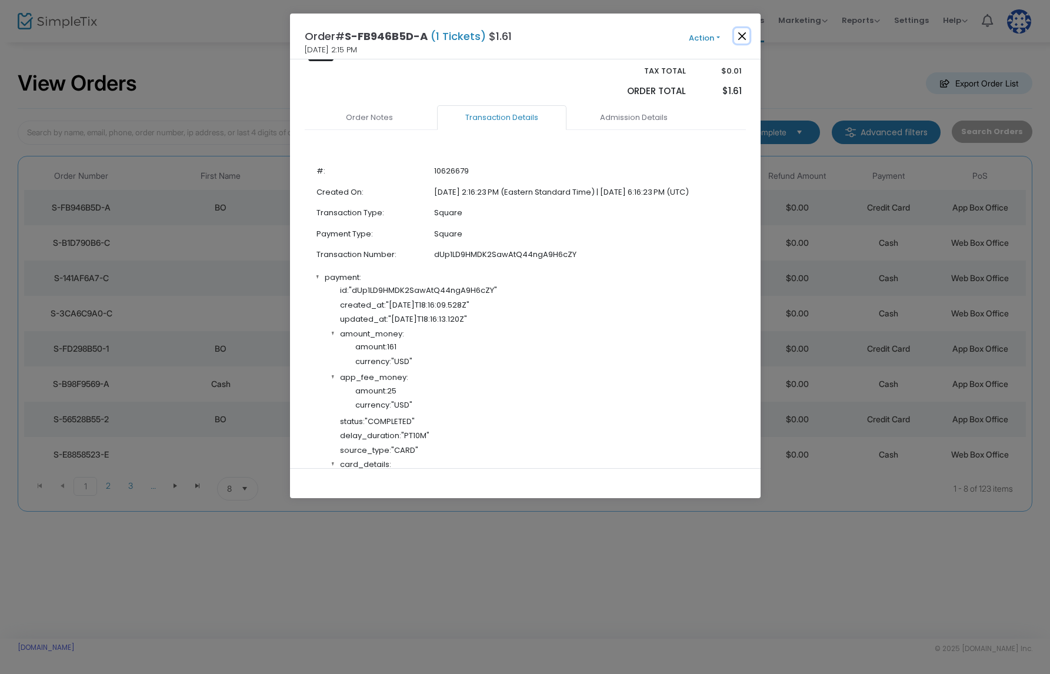
click at [739, 30] on button "Close" at bounding box center [741, 35] width 15 height 15
